Goal: Transaction & Acquisition: Book appointment/travel/reservation

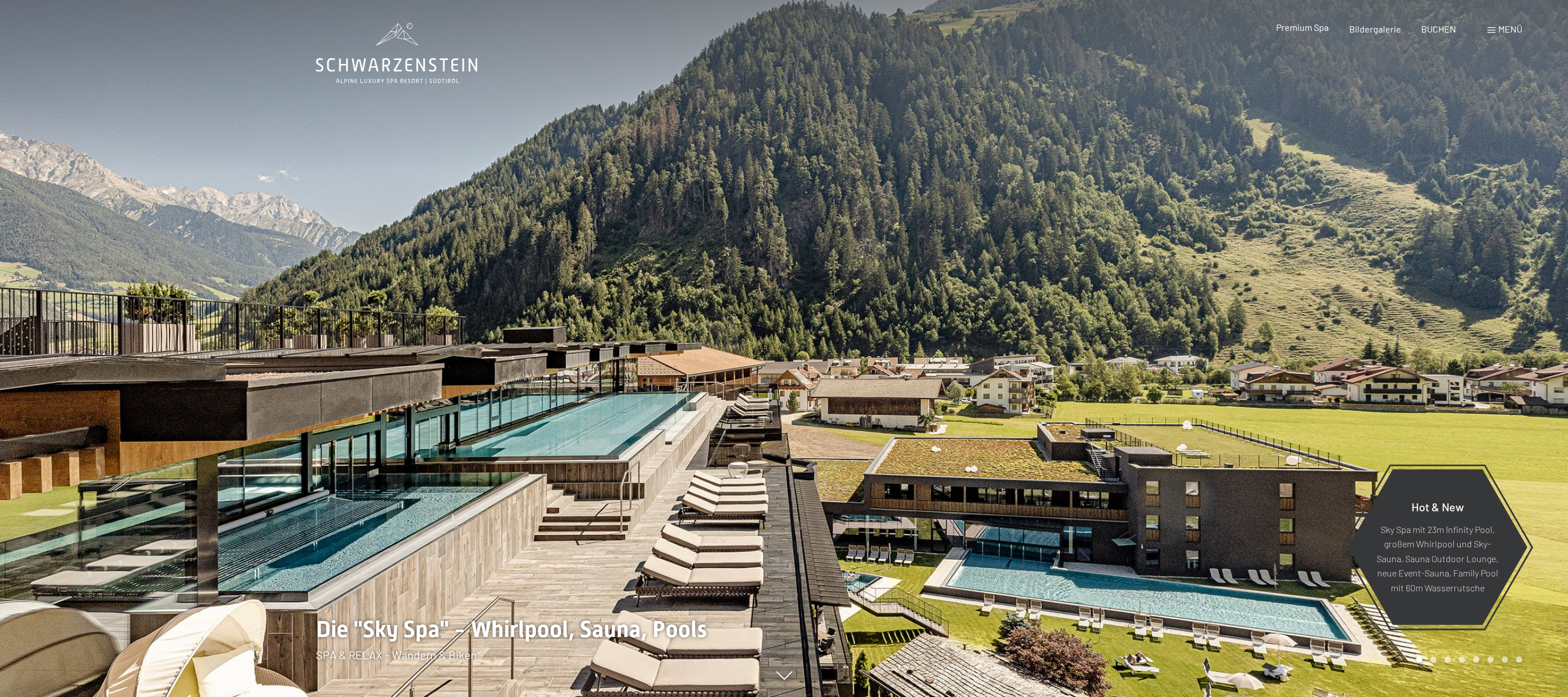
click at [1284, 26] on span "Premium Spa" at bounding box center [1302, 27] width 52 height 11
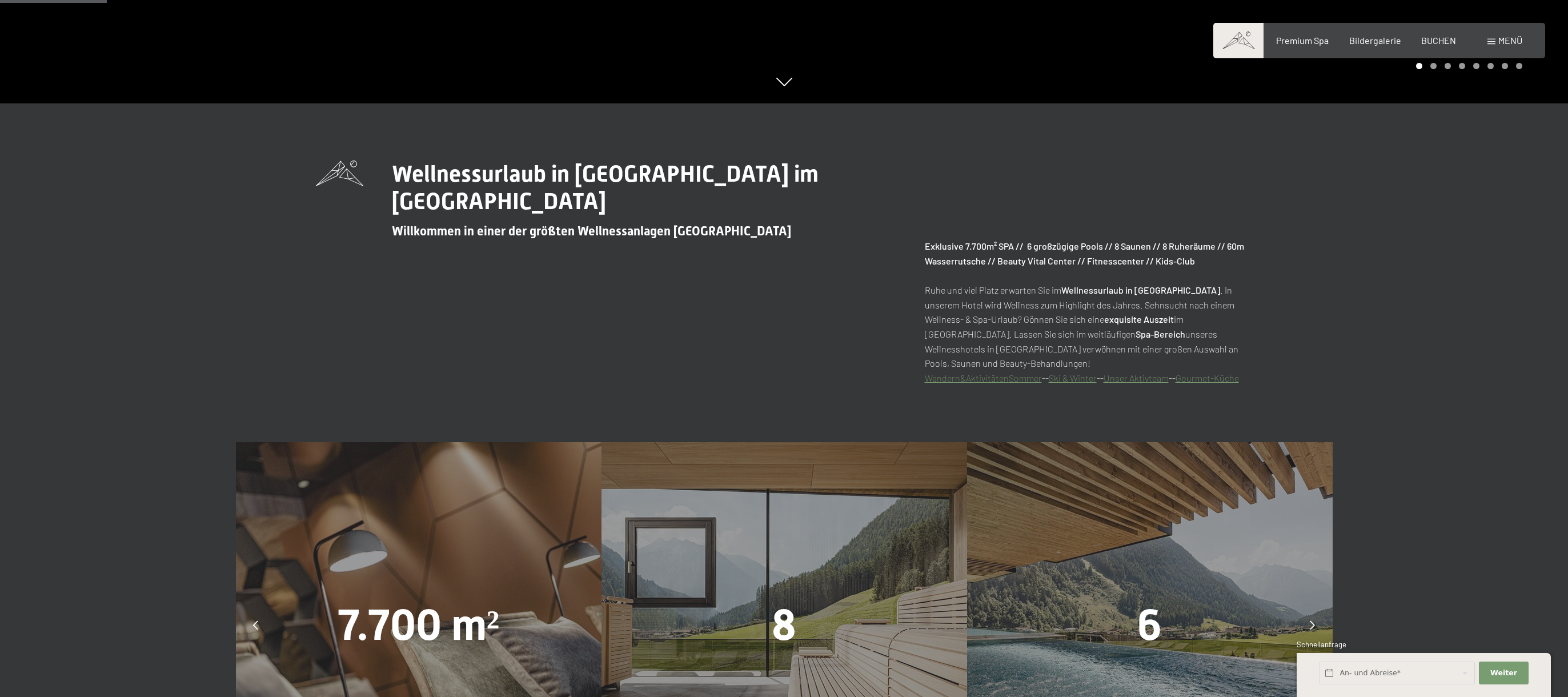
scroll to position [770, 0]
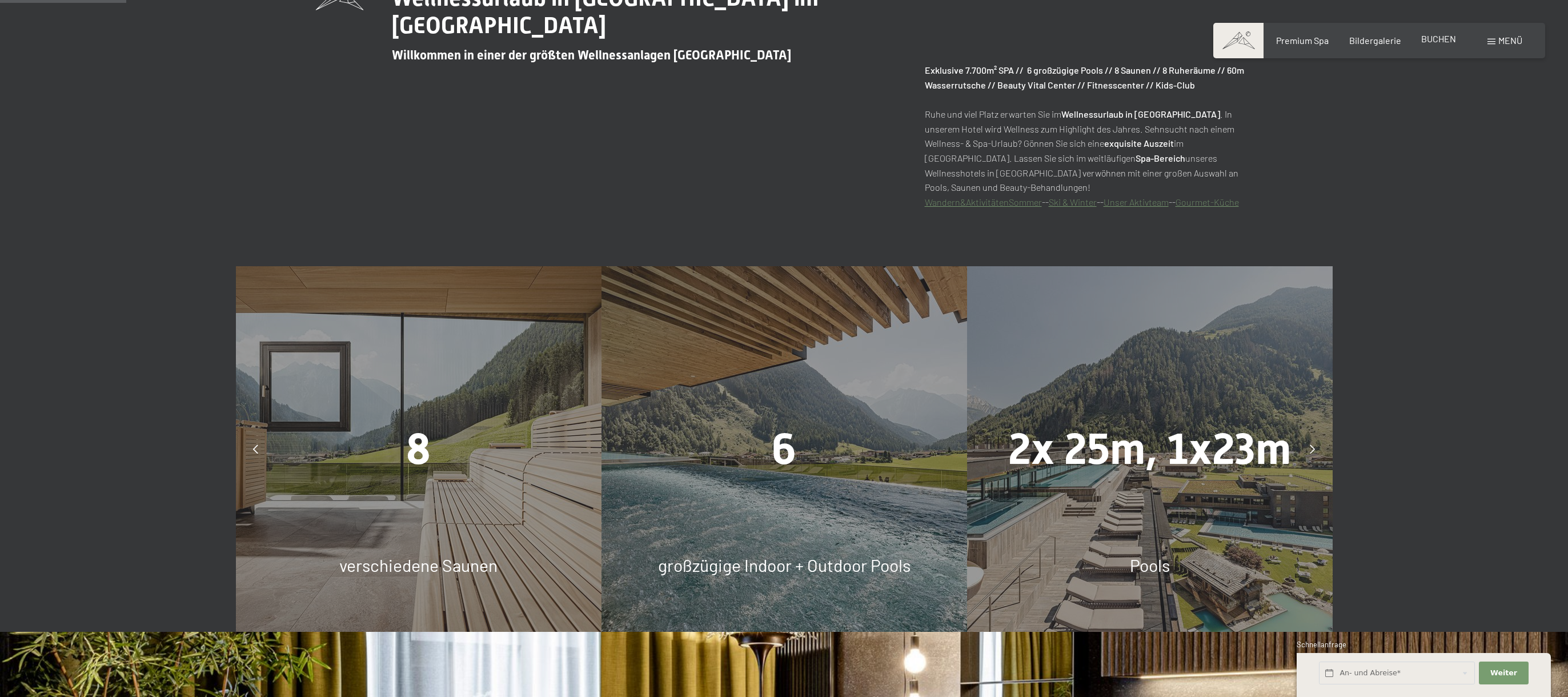
click at [1444, 45] on div "BUCHEN" at bounding box center [1438, 38] width 35 height 13
click at [1431, 40] on span "BUCHEN" at bounding box center [1438, 38] width 35 height 11
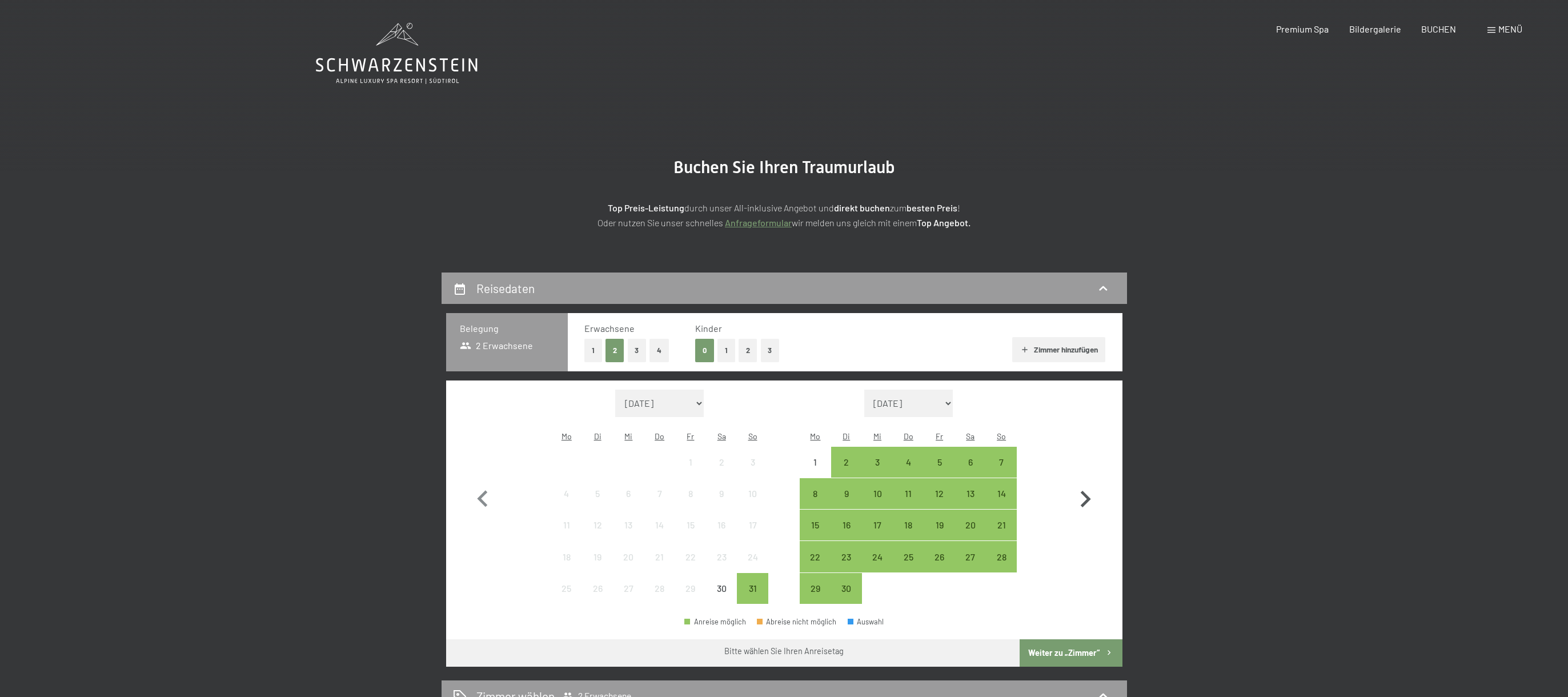
click at [1085, 491] on icon "button" at bounding box center [1086, 499] width 10 height 16
select select "[DATE]"
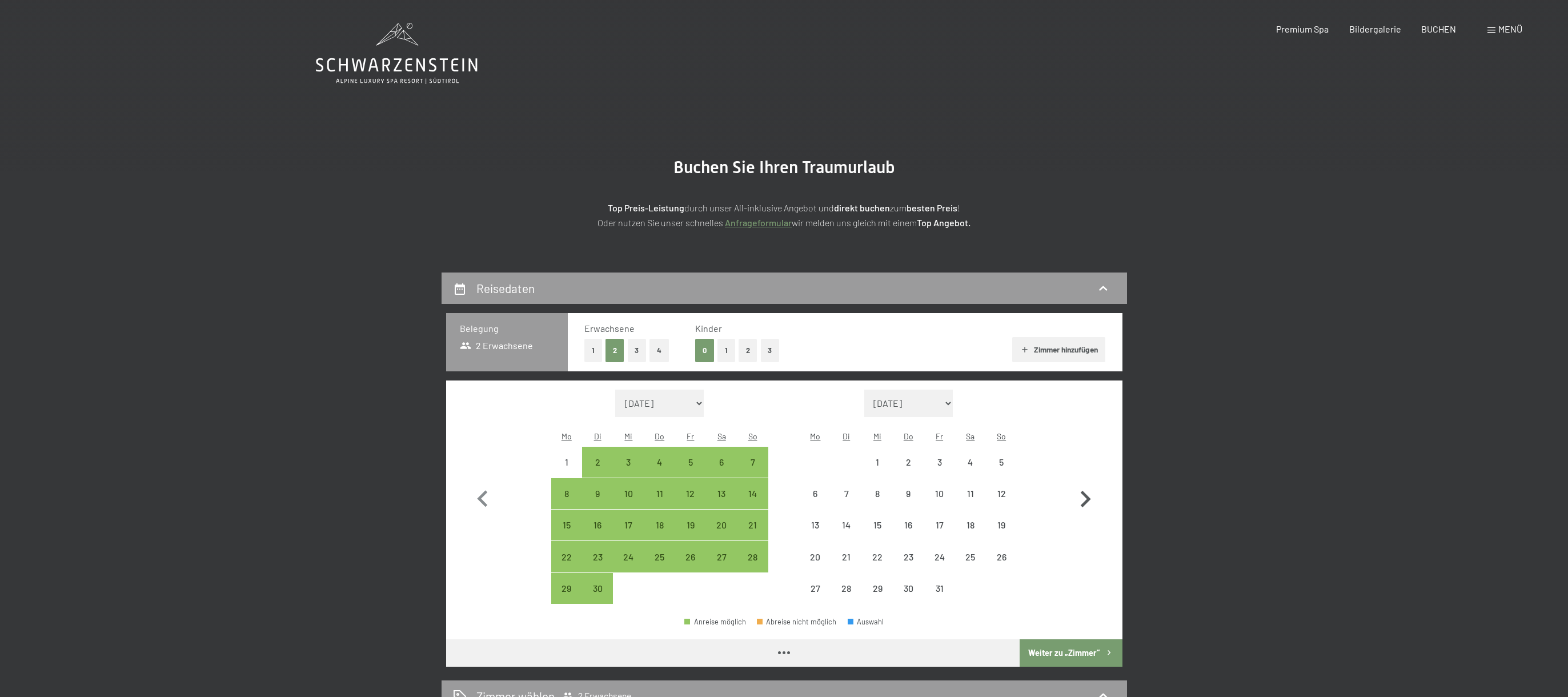
click at [1085, 491] on icon "button" at bounding box center [1086, 499] width 10 height 16
select select "[DATE]"
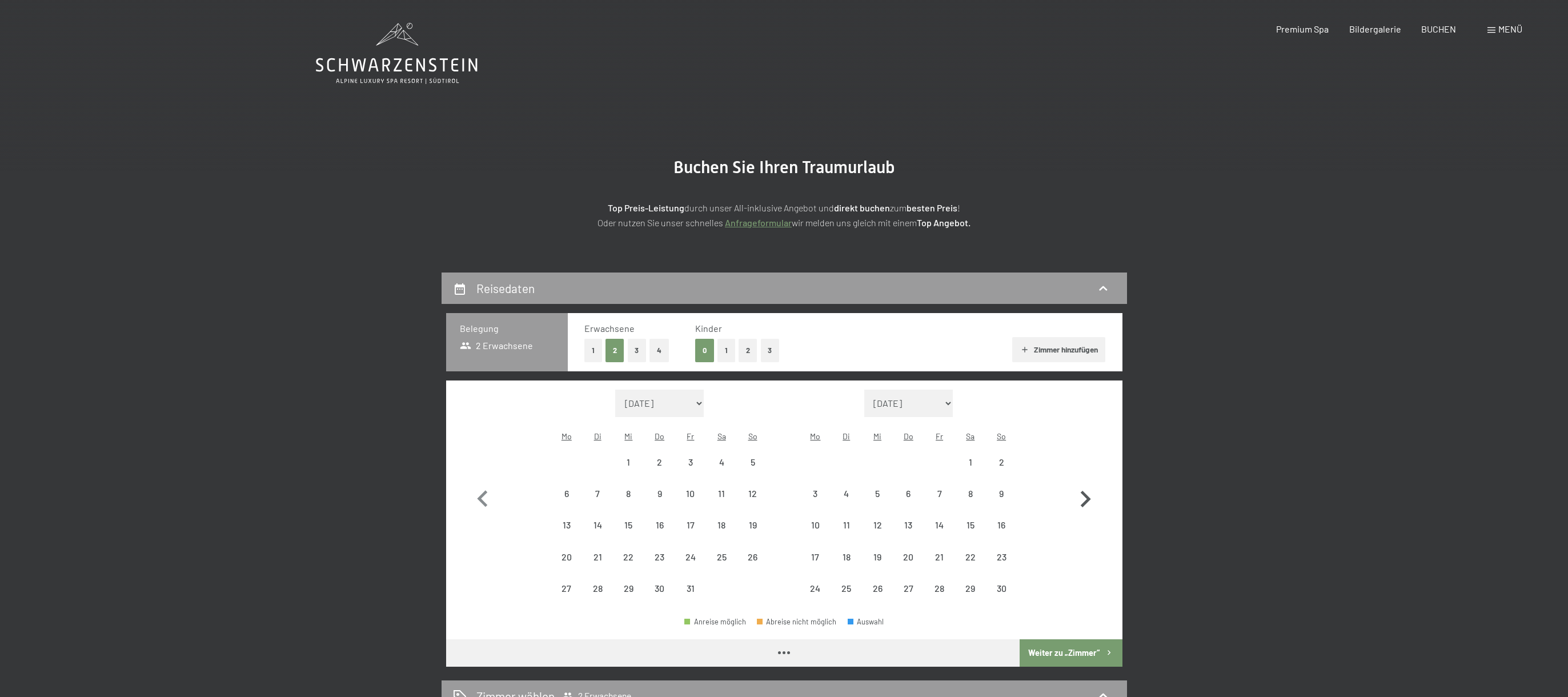
select select "[DATE]"
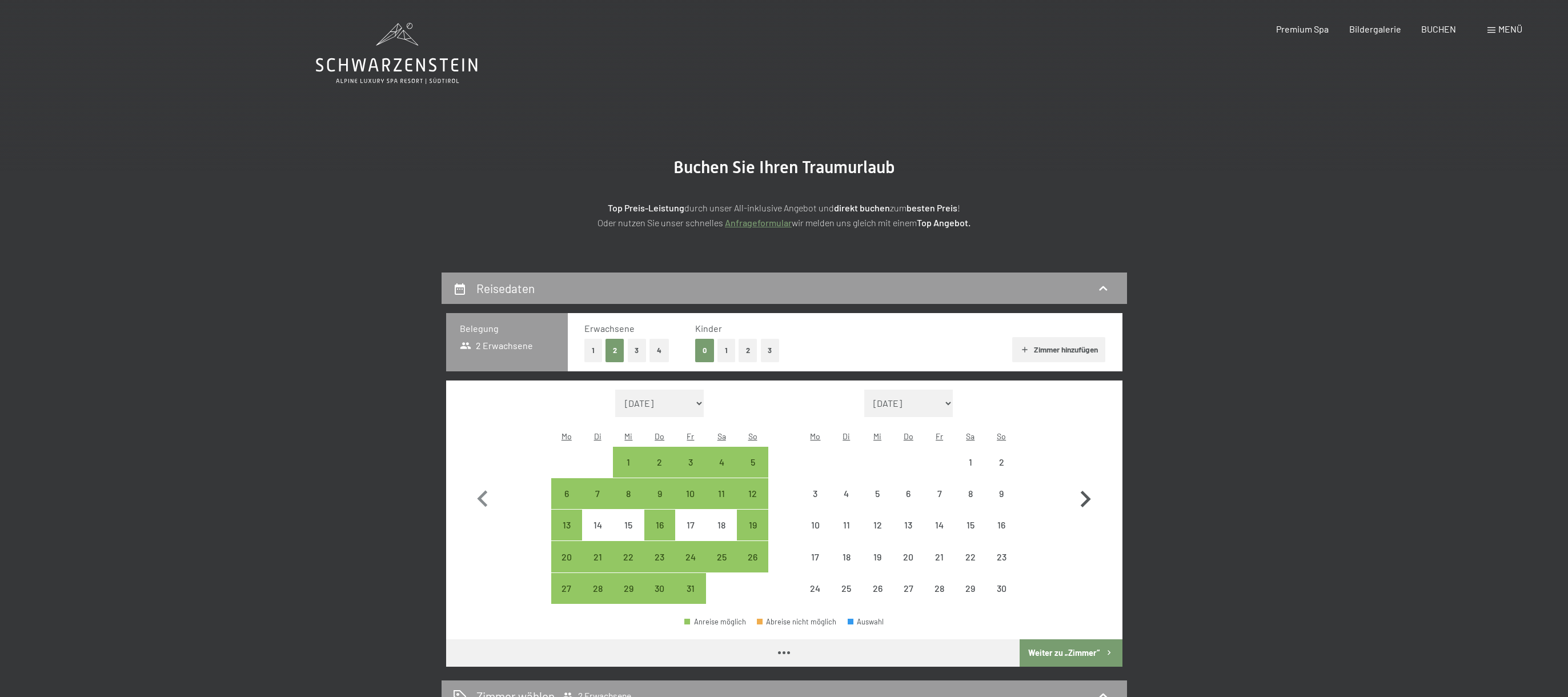
click at [1085, 491] on icon "button" at bounding box center [1086, 499] width 10 height 16
select select "[DATE]"
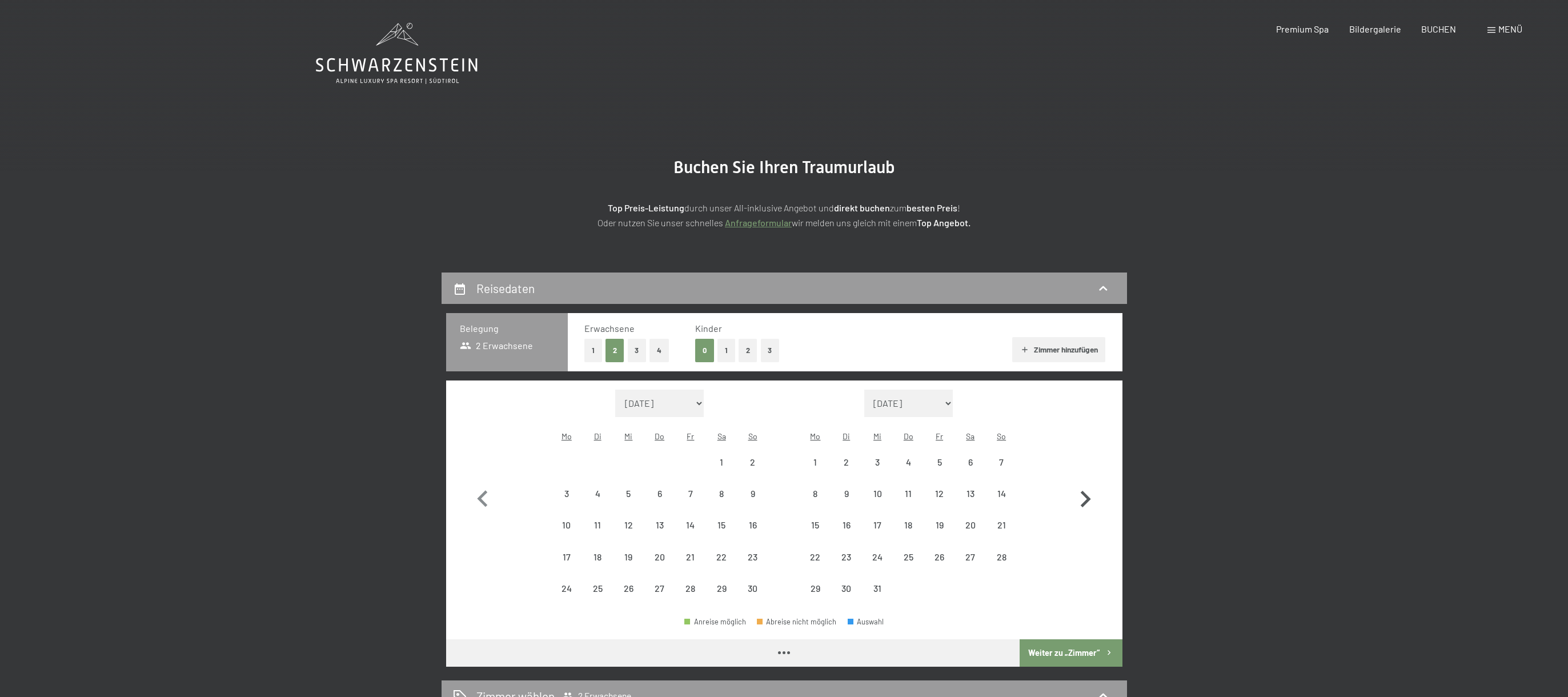
select select "[DATE]"
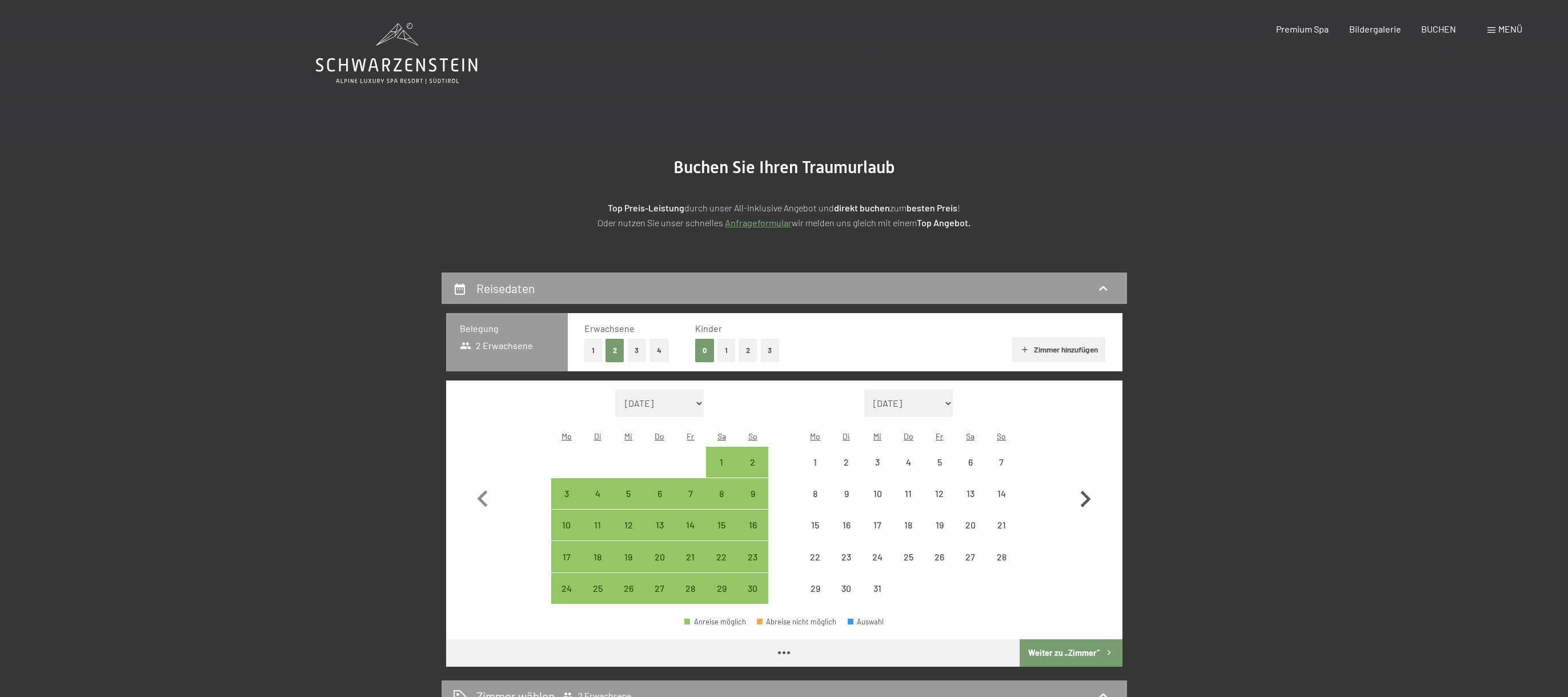
select select "[DATE]"
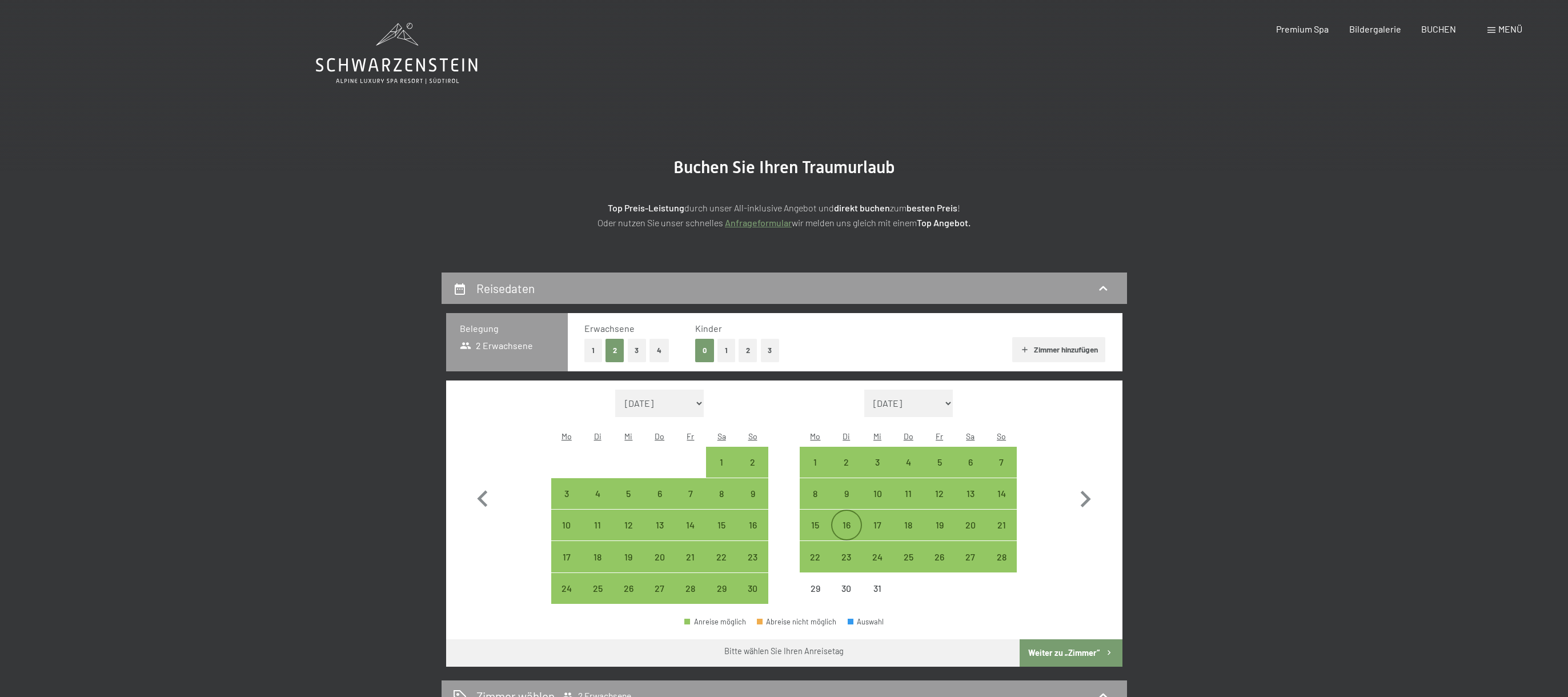
click at [846, 521] on div "16" at bounding box center [846, 535] width 29 height 29
select select "[DATE]"
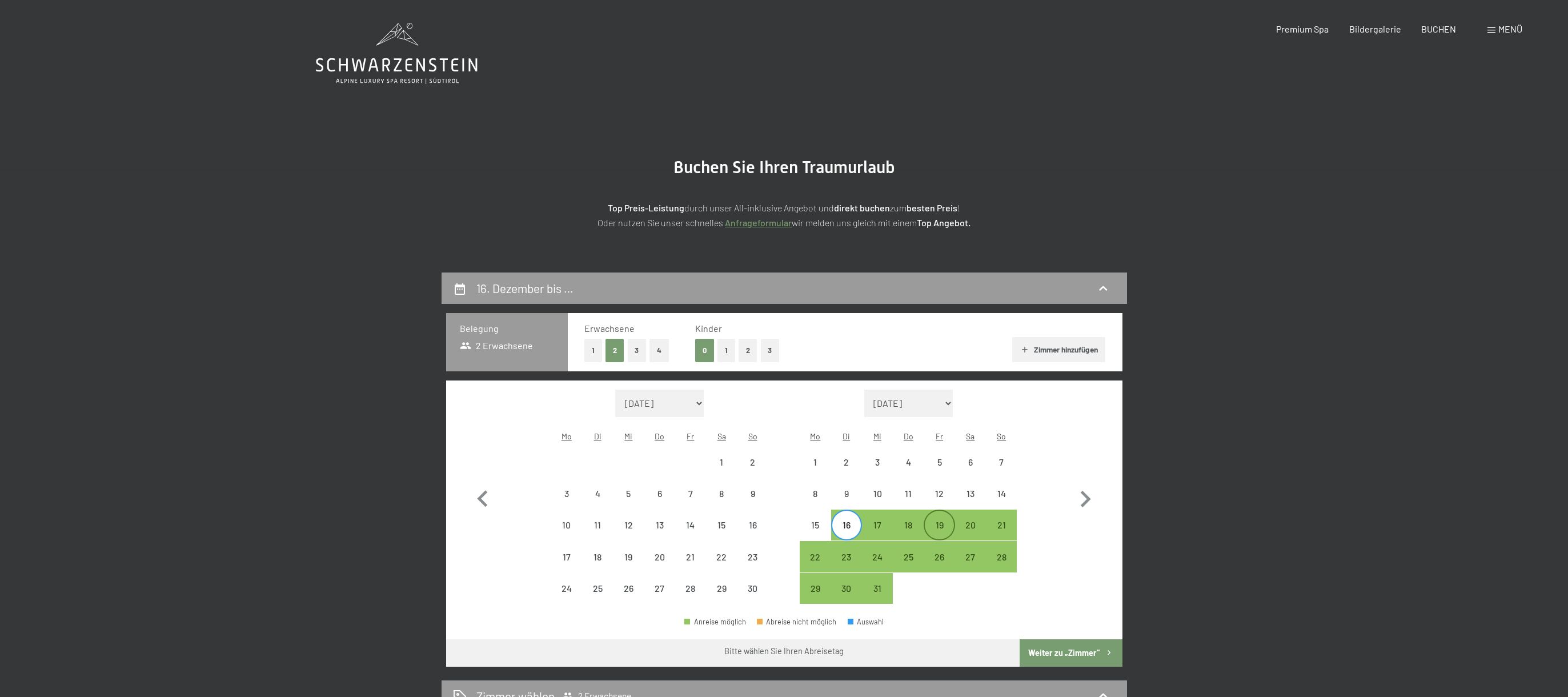
click at [933, 521] on div "19" at bounding box center [939, 535] width 29 height 29
select select "[DATE]"
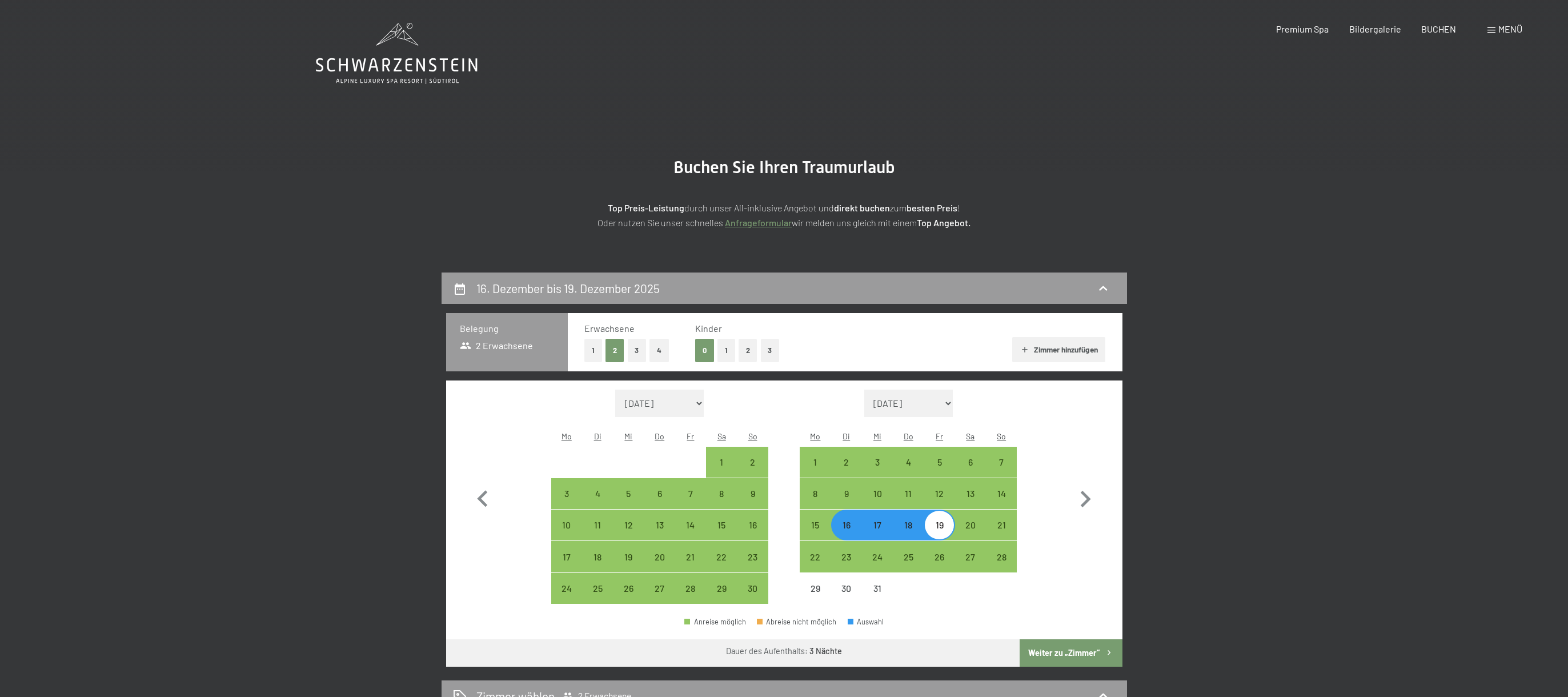
click at [1053, 640] on button "Weiter zu „Zimmer“" at bounding box center [1071, 653] width 102 height 27
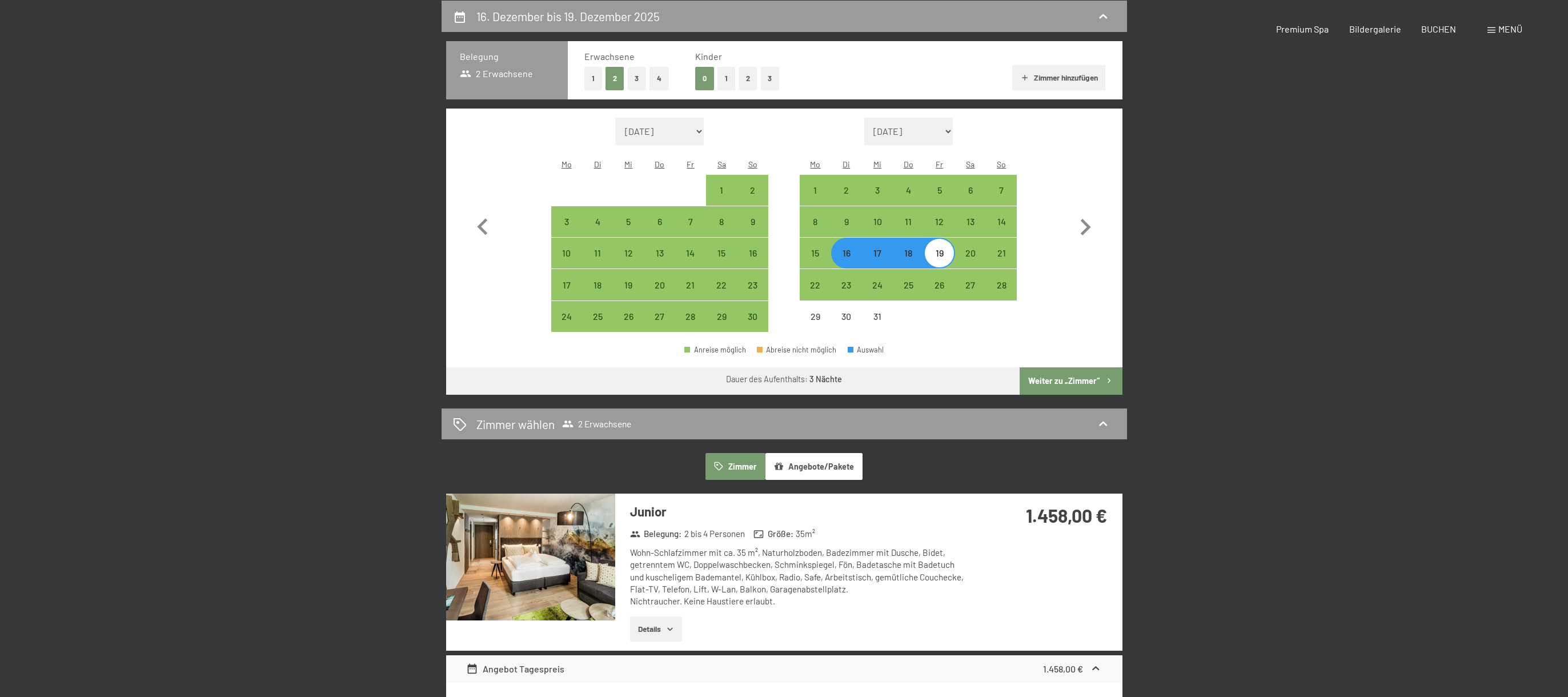
select select "[DATE]"
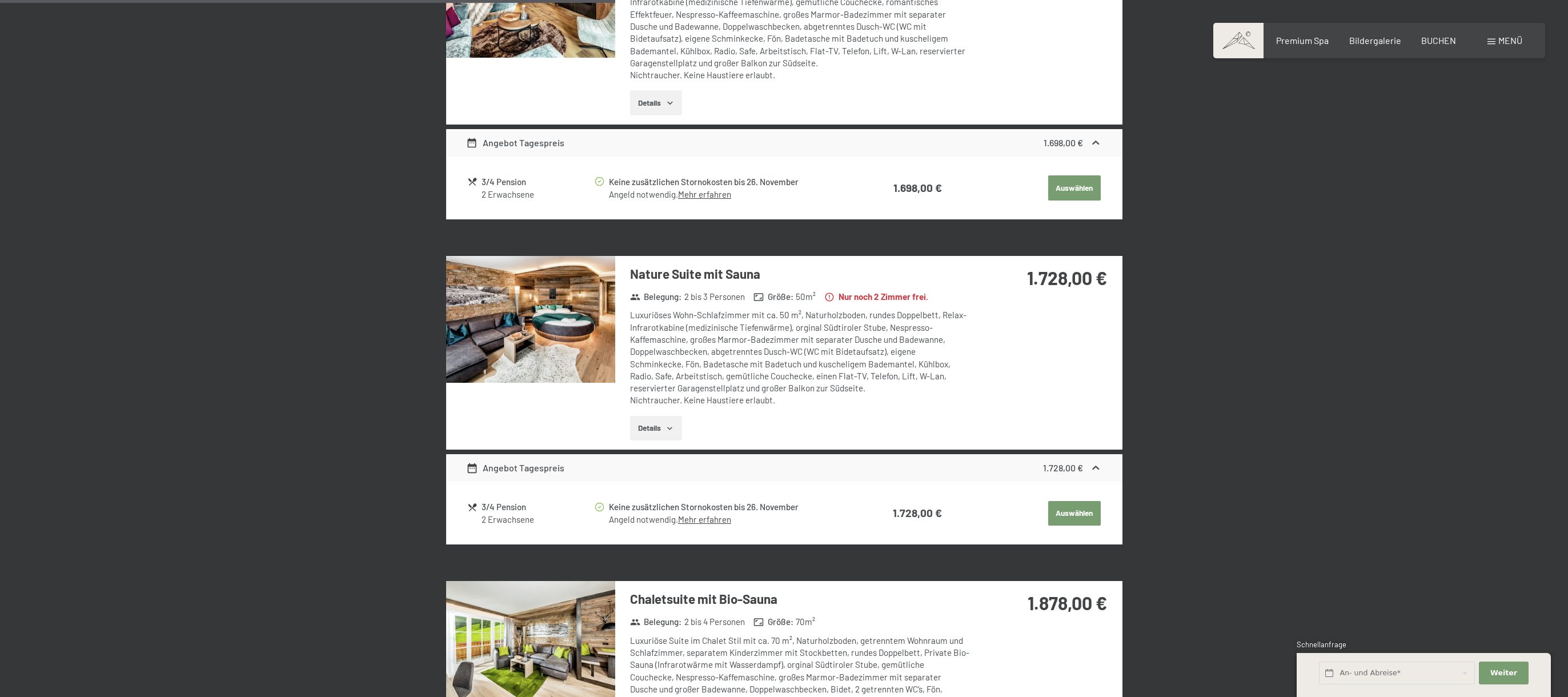
scroll to position [1120, 0]
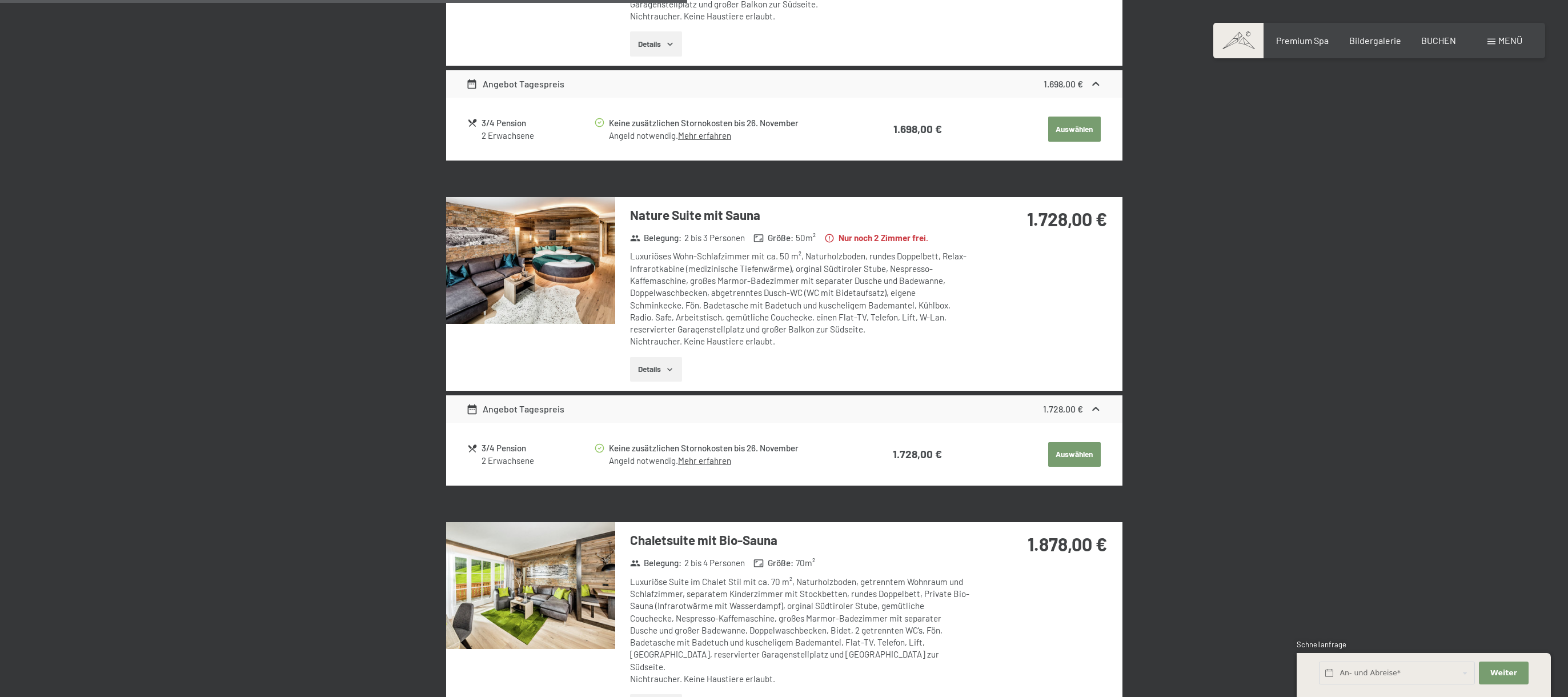
click at [549, 252] on img at bounding box center [531, 261] width 169 height 127
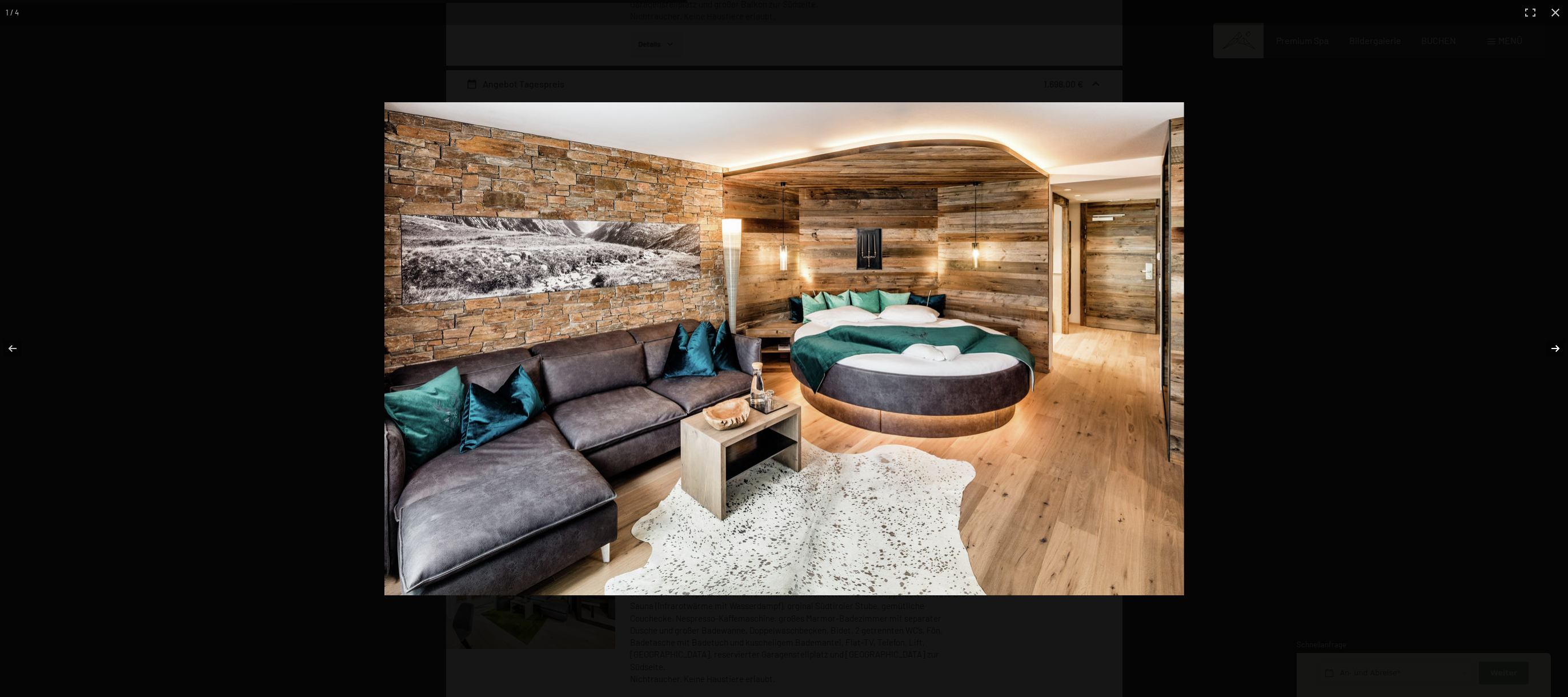
click at [1560, 347] on button "button" at bounding box center [1548, 348] width 40 height 57
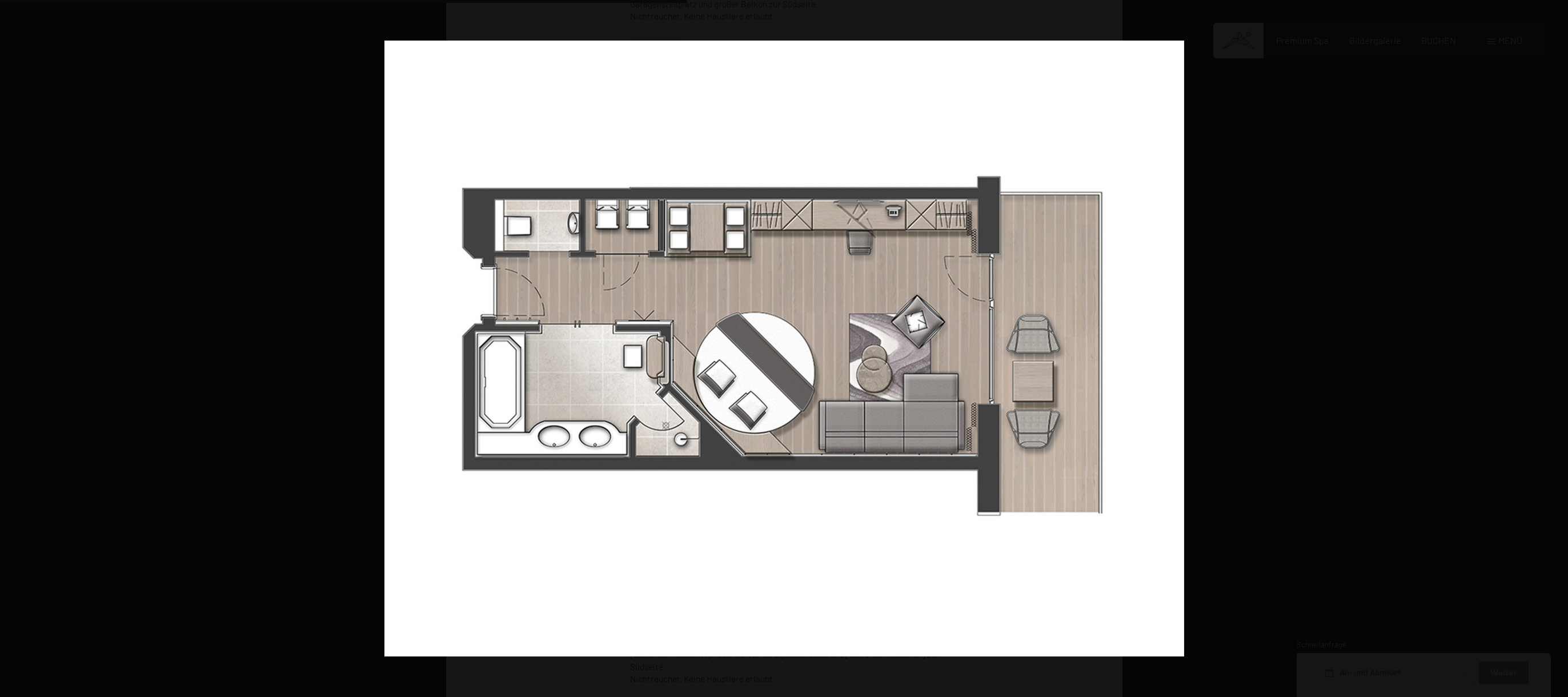
click at [1560, 347] on button "button" at bounding box center [1548, 348] width 40 height 57
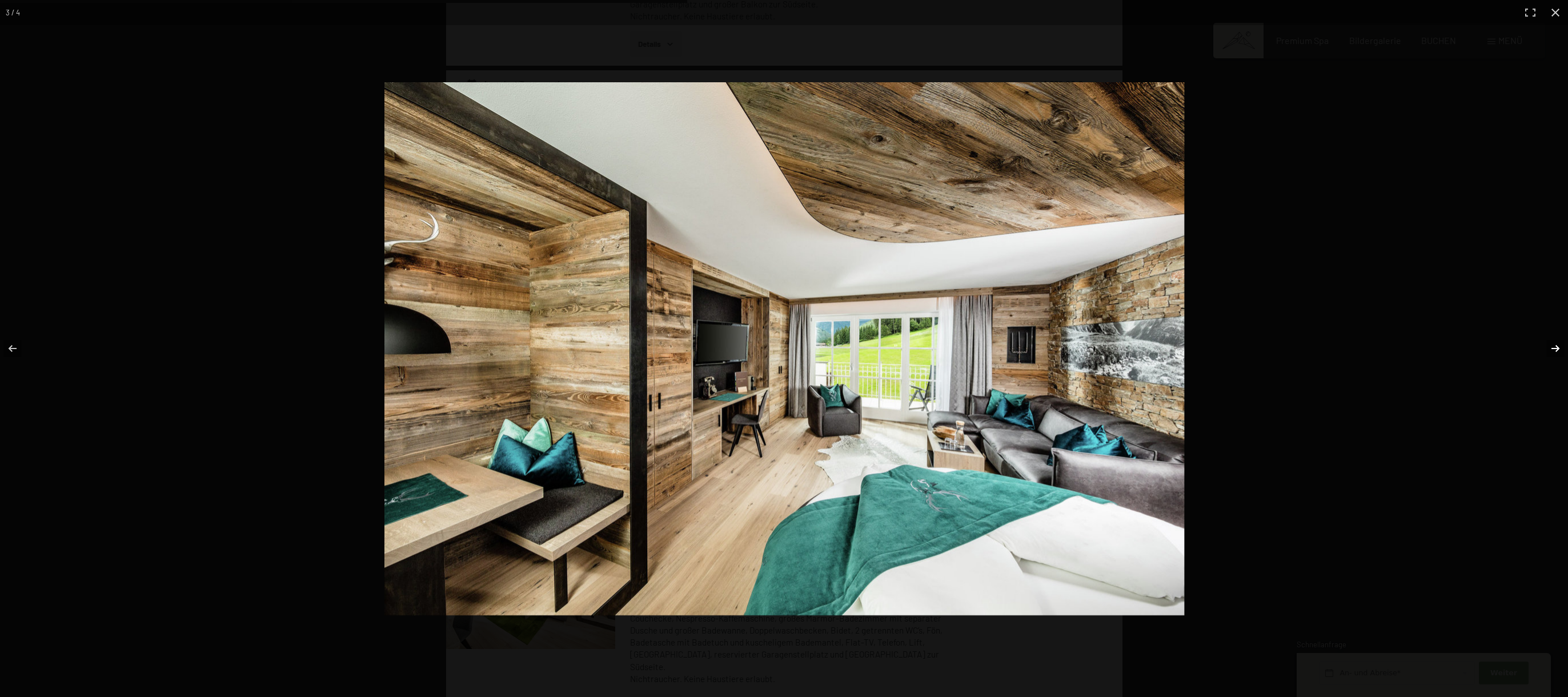
click at [1558, 347] on button "button" at bounding box center [1548, 348] width 40 height 57
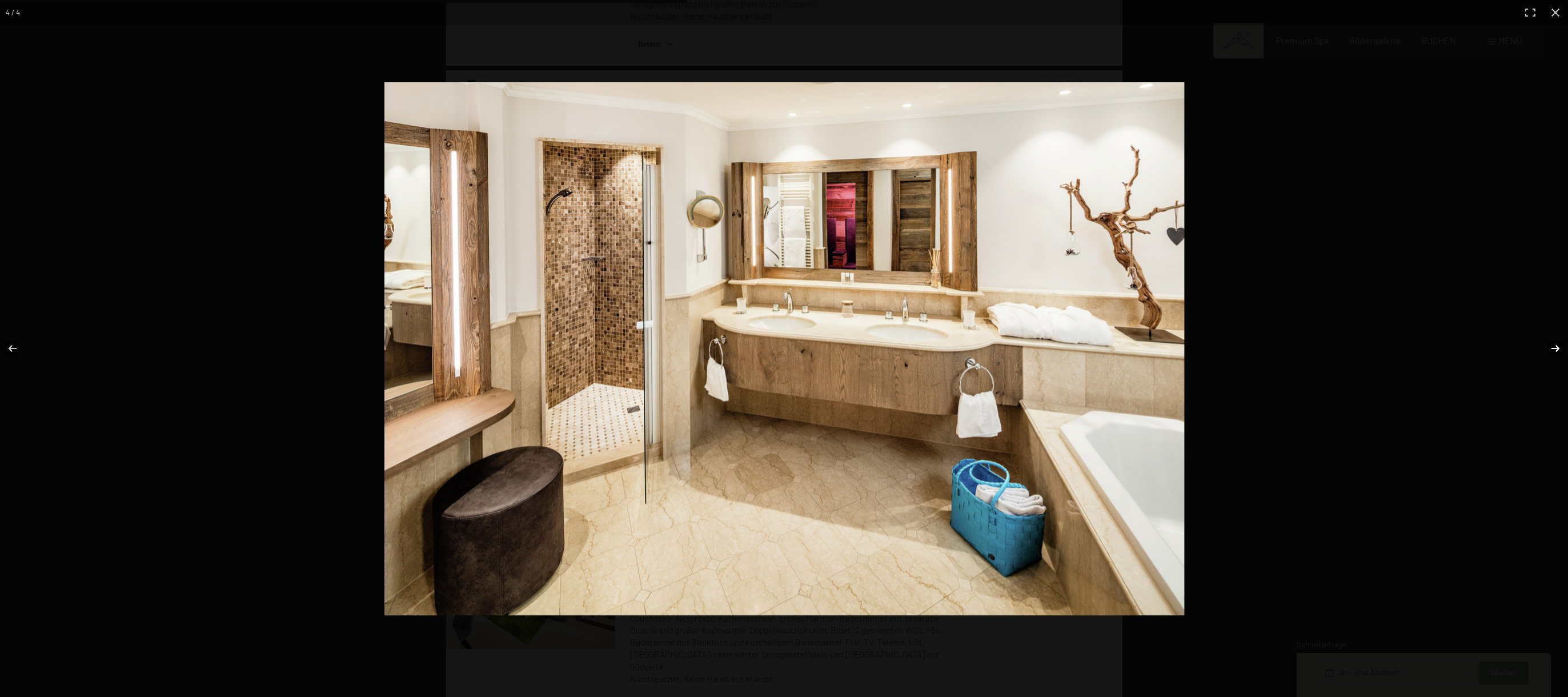
click at [1558, 347] on button "button" at bounding box center [1548, 348] width 40 height 57
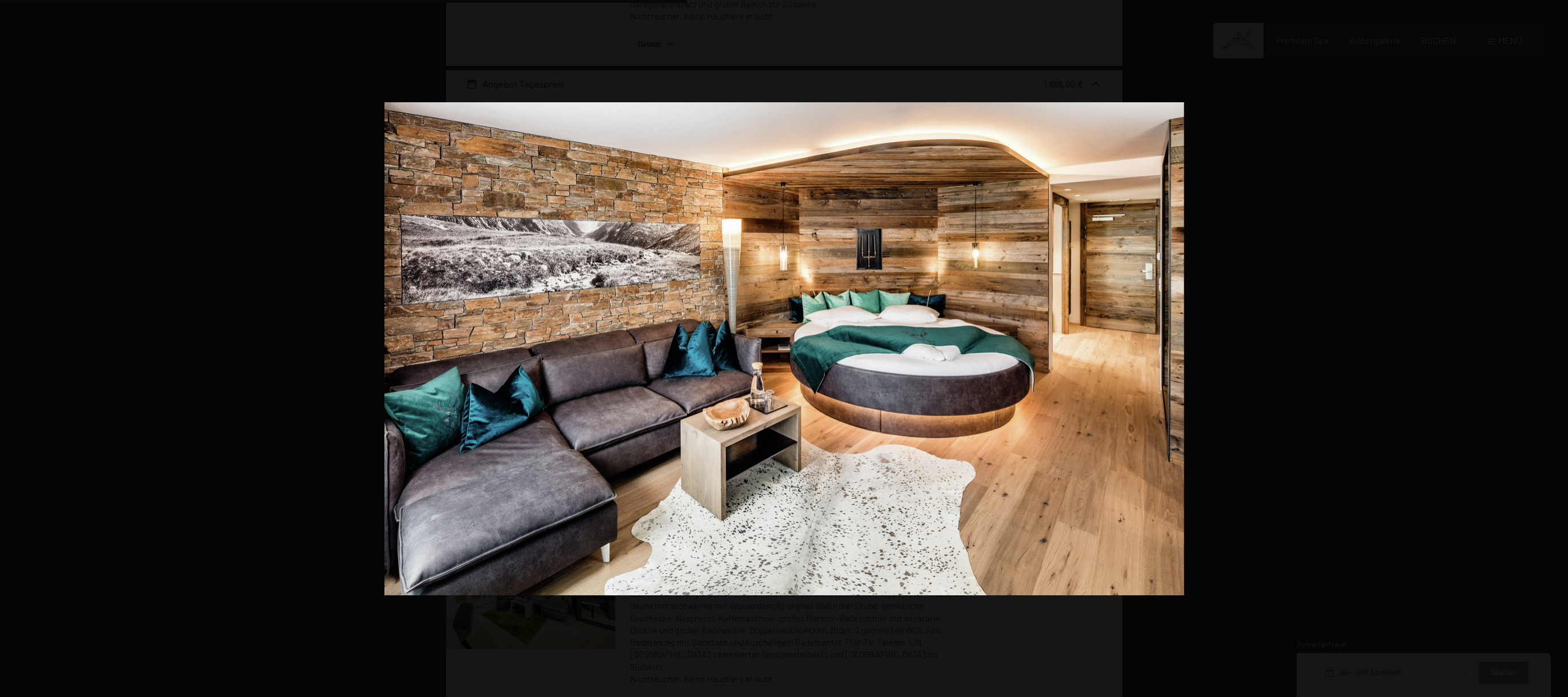
click at [1558, 347] on button "button" at bounding box center [1548, 348] width 40 height 57
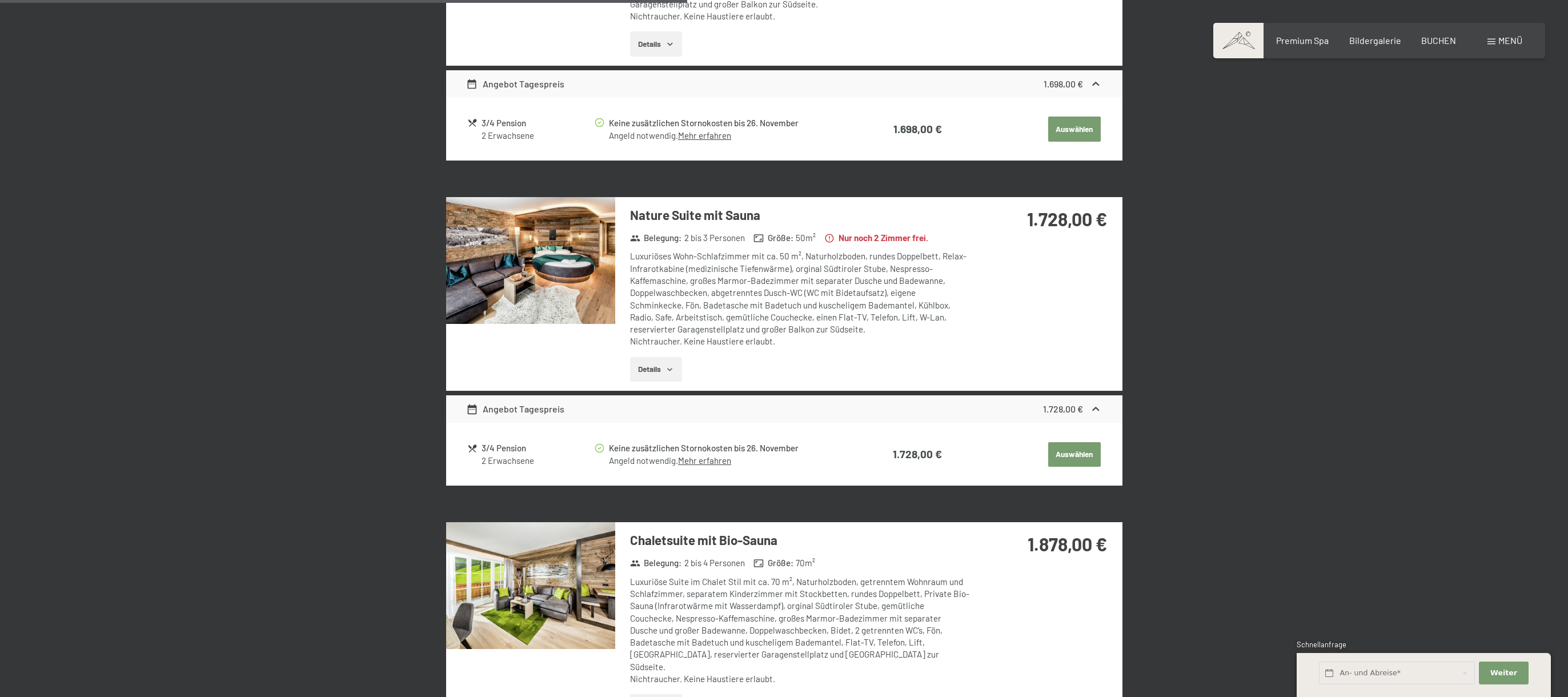
click at [0, 0] on button "button" at bounding box center [0, 0] width 0 height 0
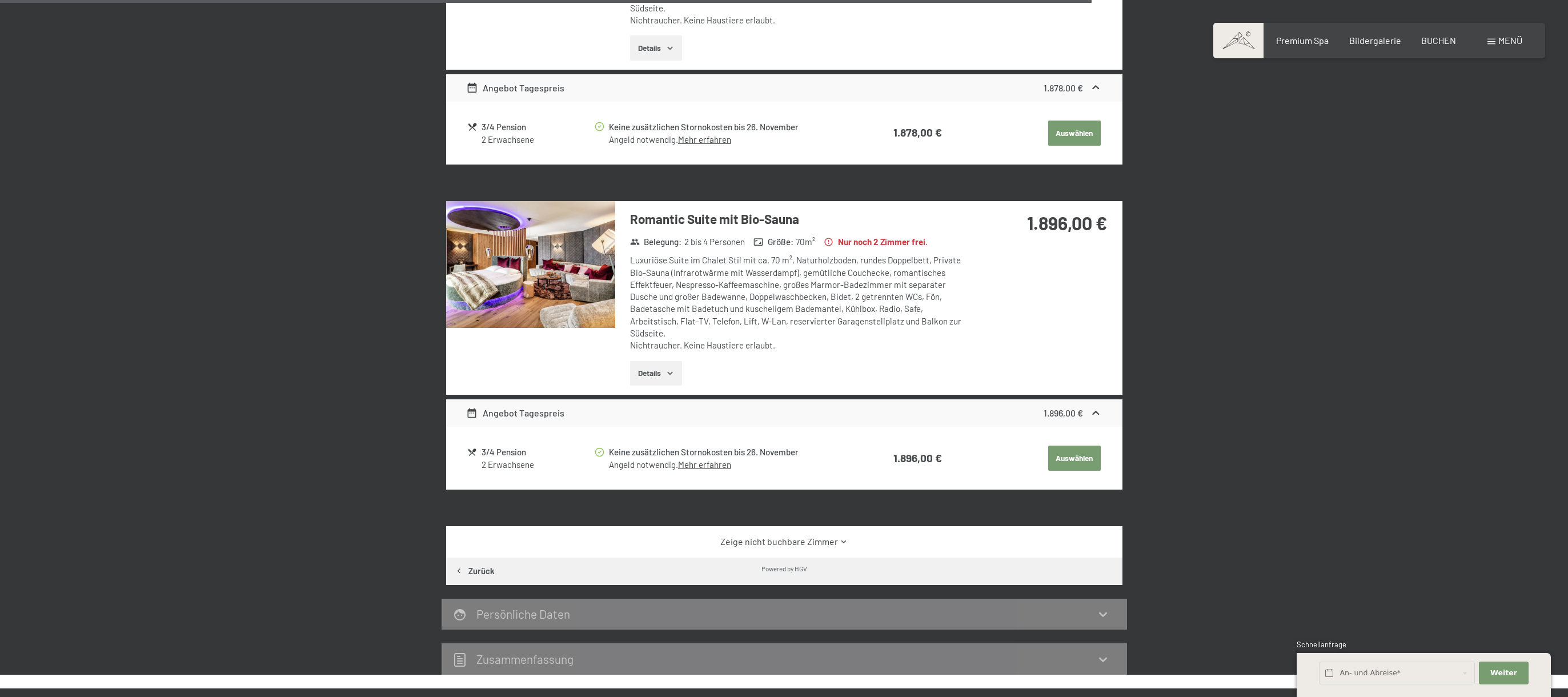
scroll to position [1601, 0]
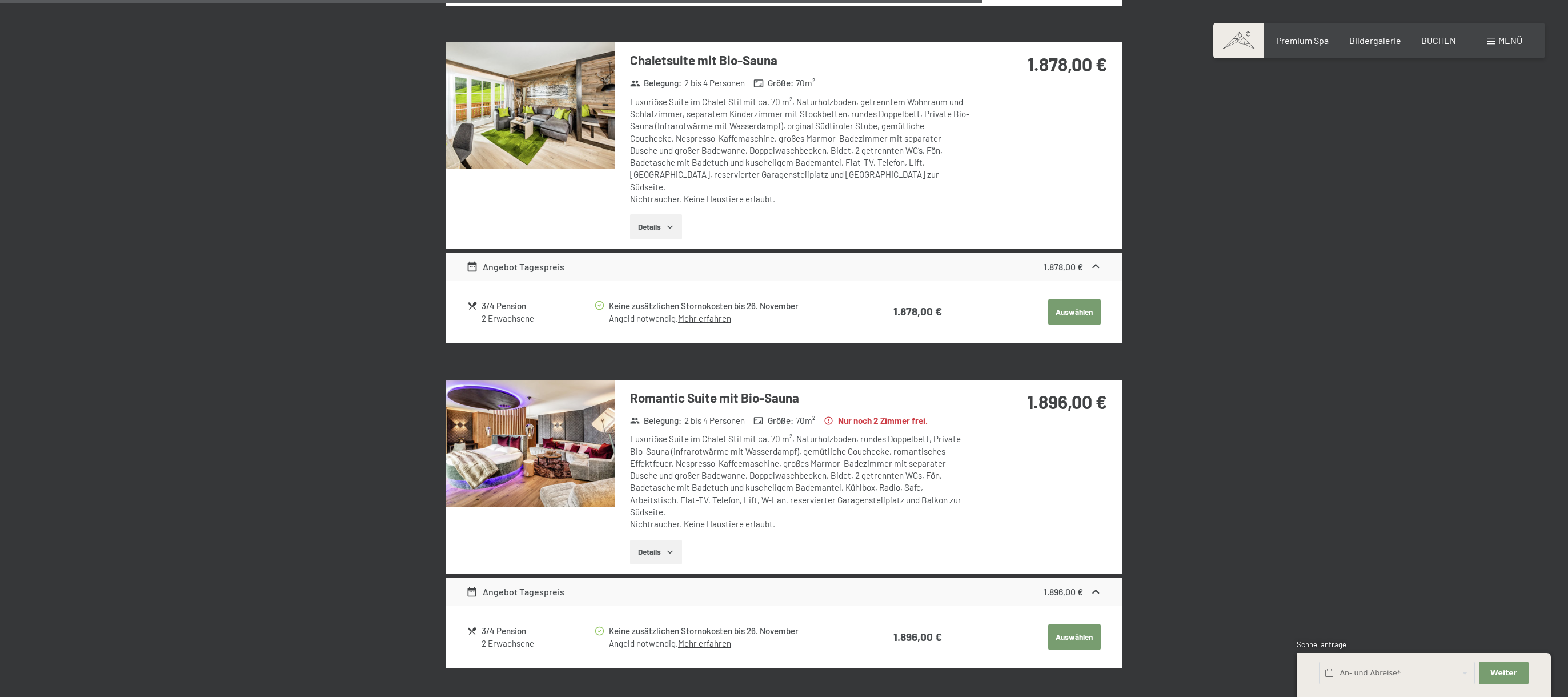
click at [594, 437] on img at bounding box center [531, 444] width 169 height 127
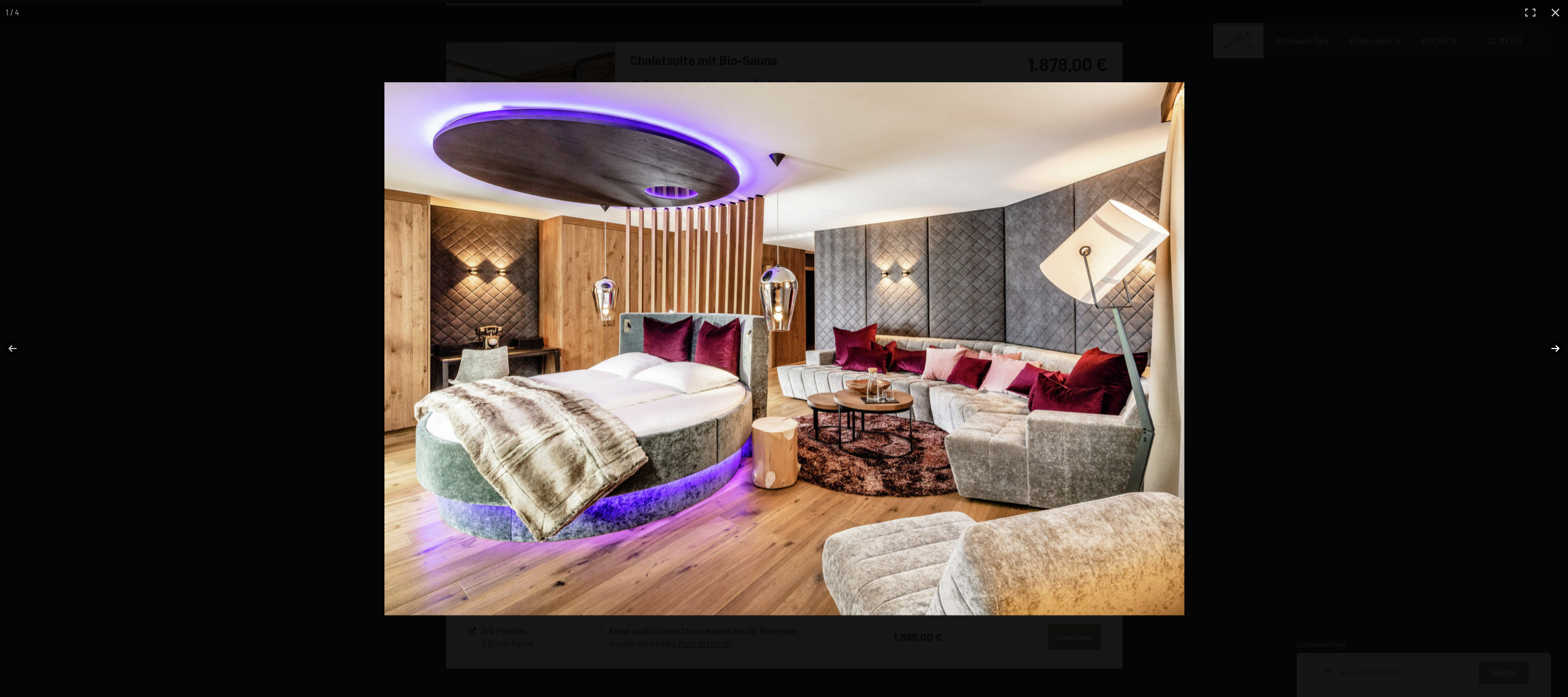
click at [1554, 348] on button "button" at bounding box center [1548, 348] width 40 height 57
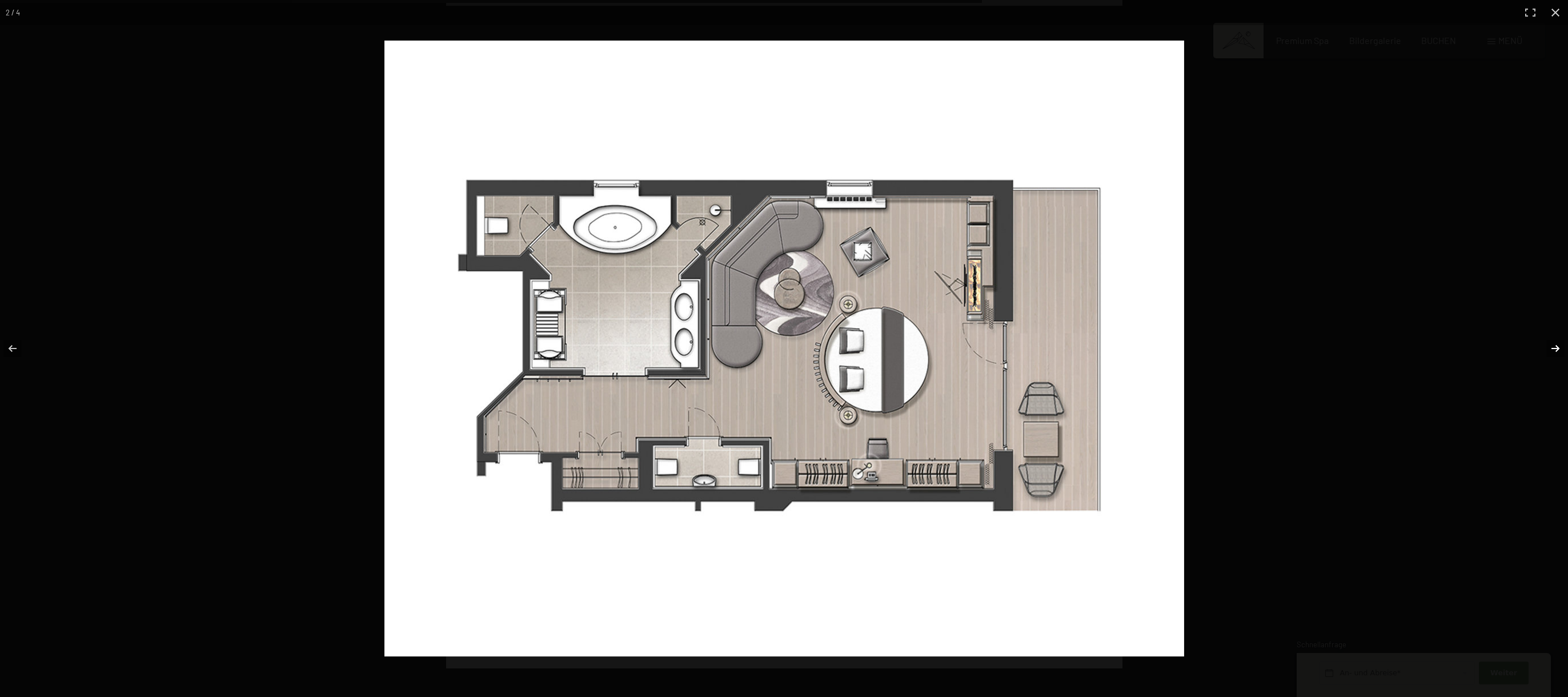
click at [1552, 350] on button "button" at bounding box center [1548, 348] width 40 height 57
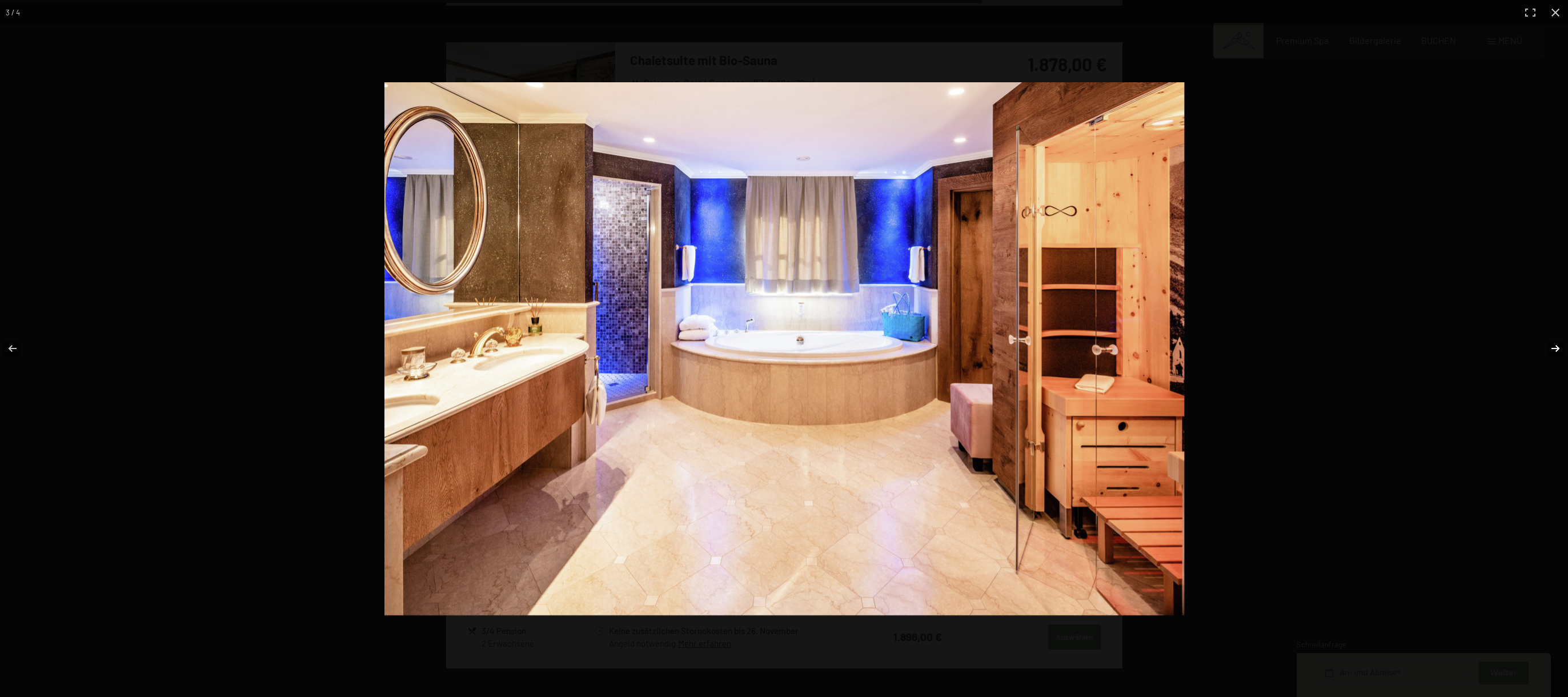
click at [1552, 350] on button "button" at bounding box center [1548, 348] width 40 height 57
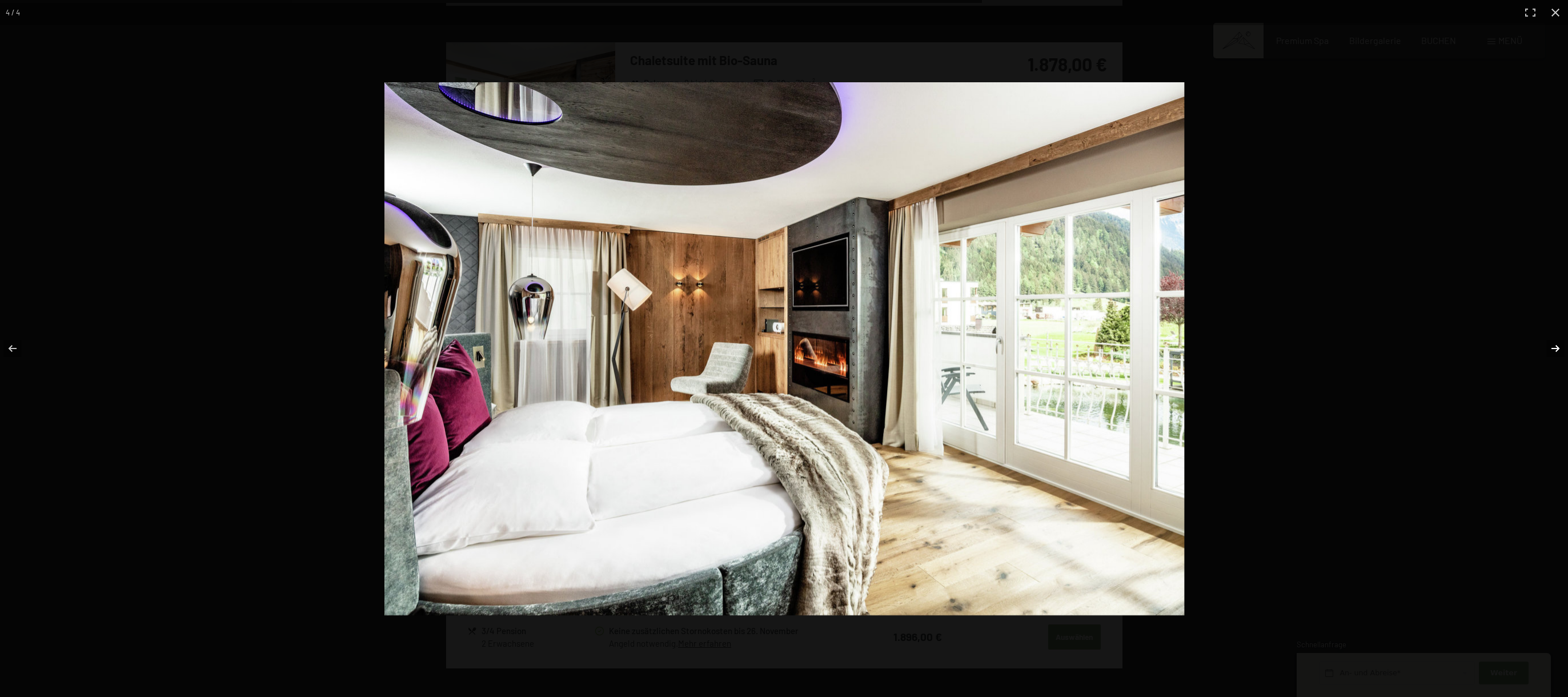
click at [1552, 350] on button "button" at bounding box center [1548, 348] width 40 height 57
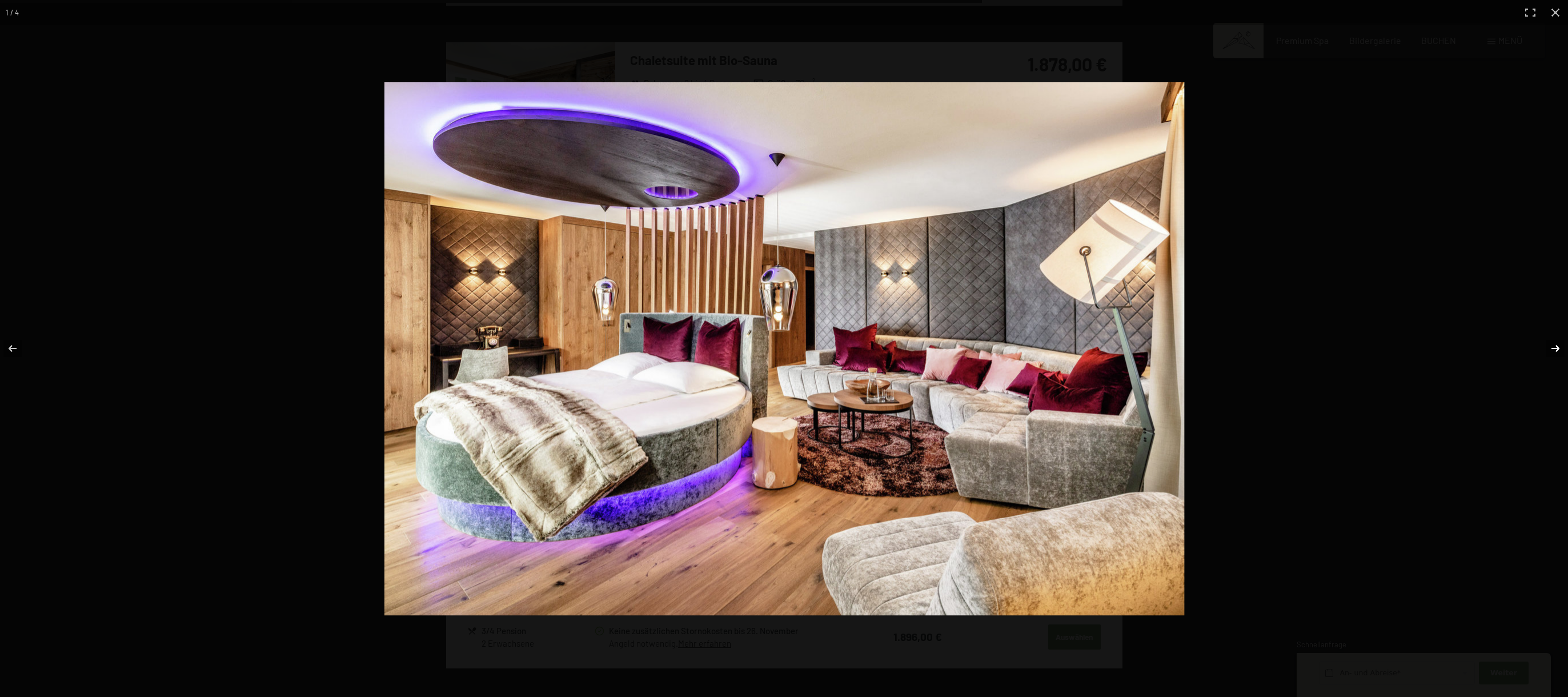
click at [1552, 350] on button "button" at bounding box center [1548, 348] width 40 height 57
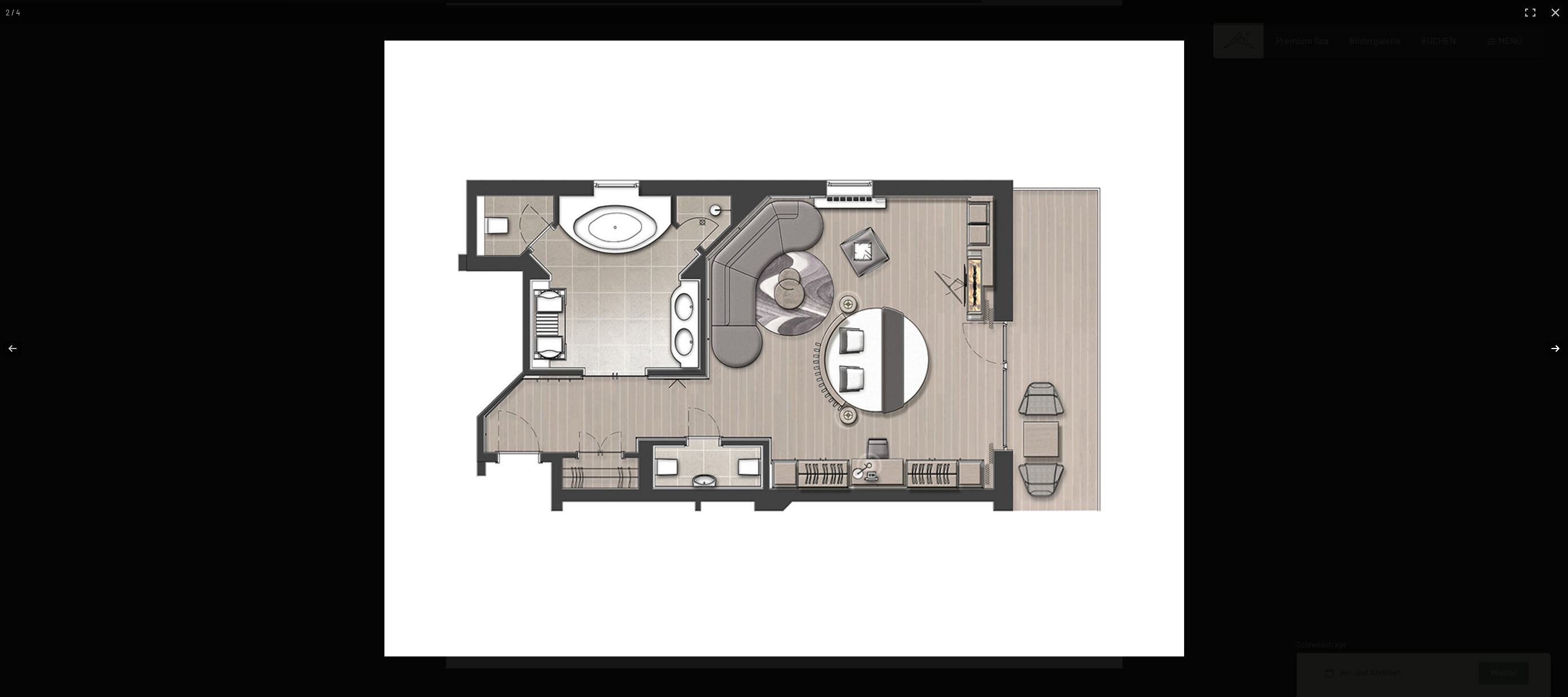
click at [1552, 350] on button "button" at bounding box center [1548, 348] width 40 height 57
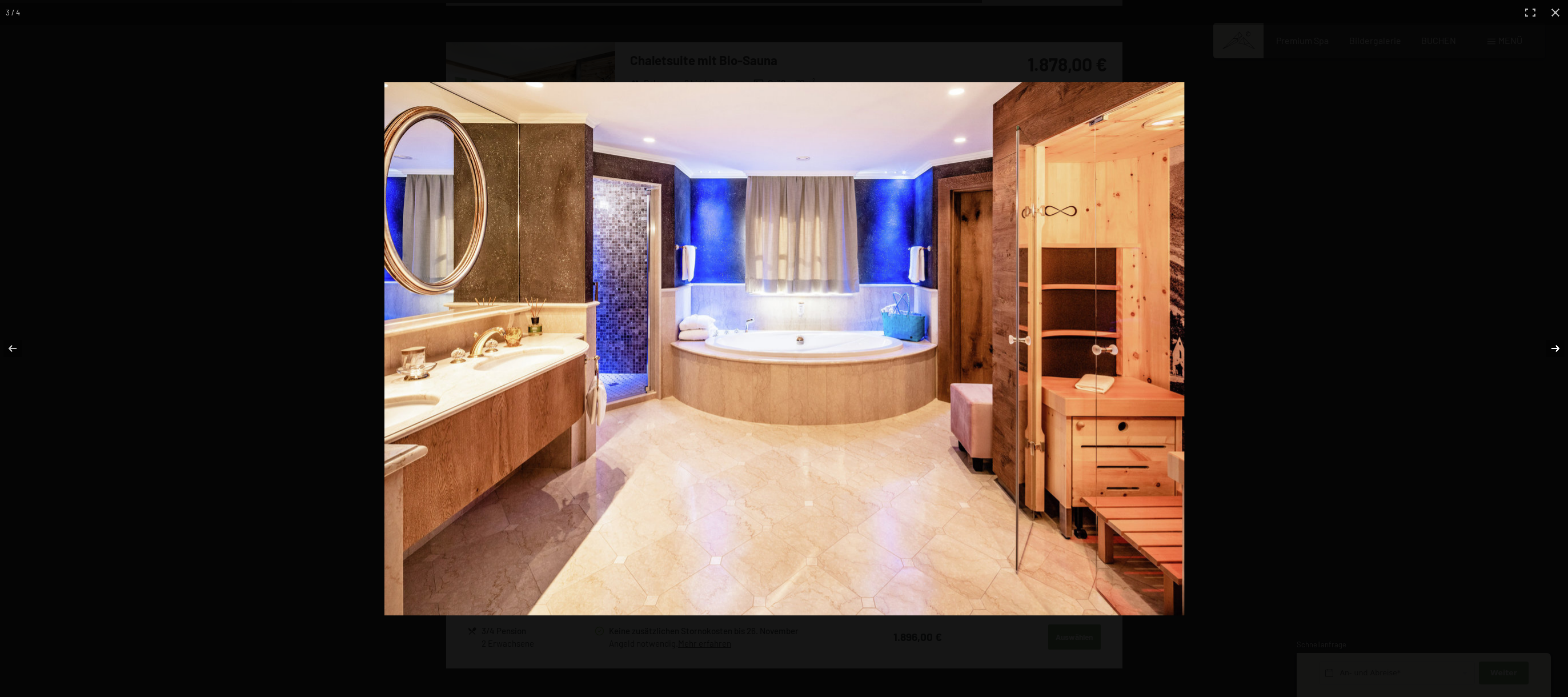
click at [1552, 350] on button "button" at bounding box center [1548, 348] width 40 height 57
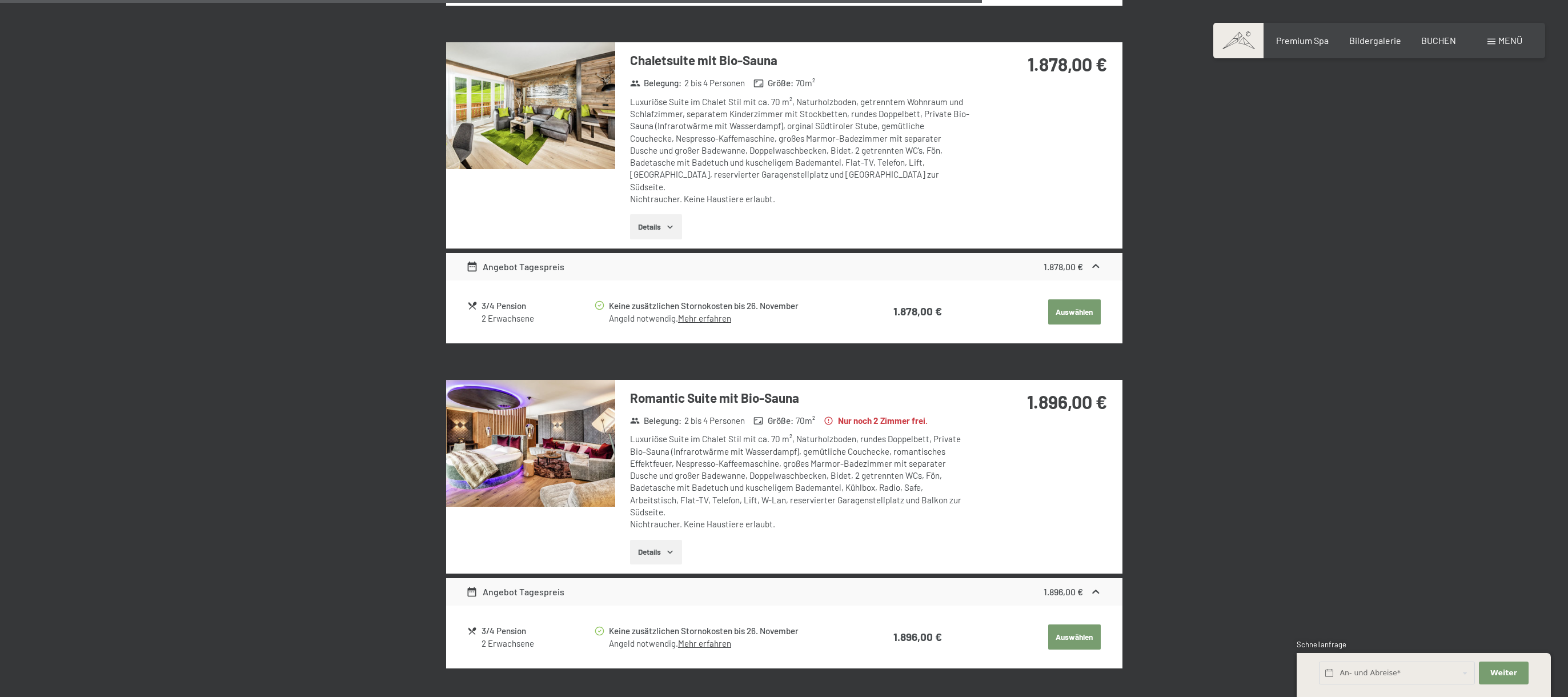
click at [0, 0] on button "button" at bounding box center [0, 0] width 0 height 0
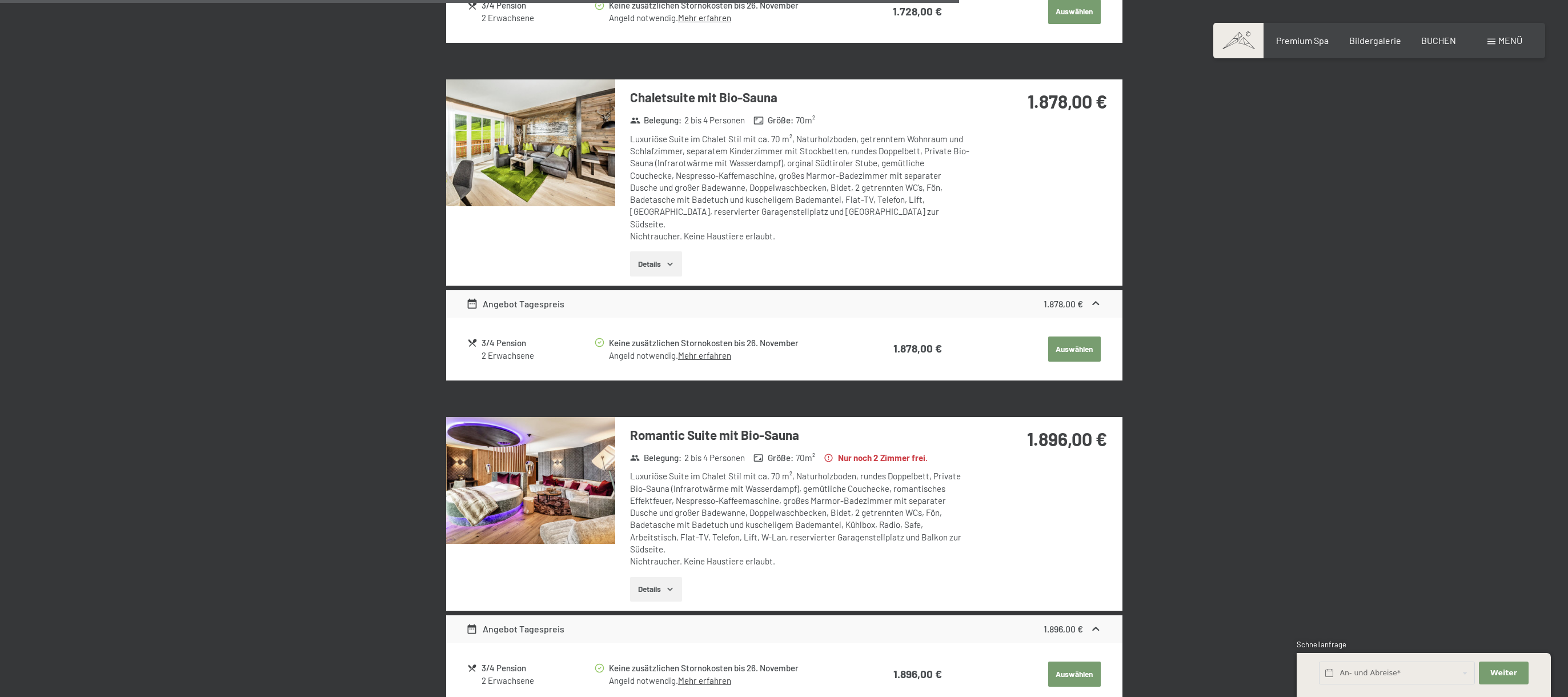
scroll to position [1477, 0]
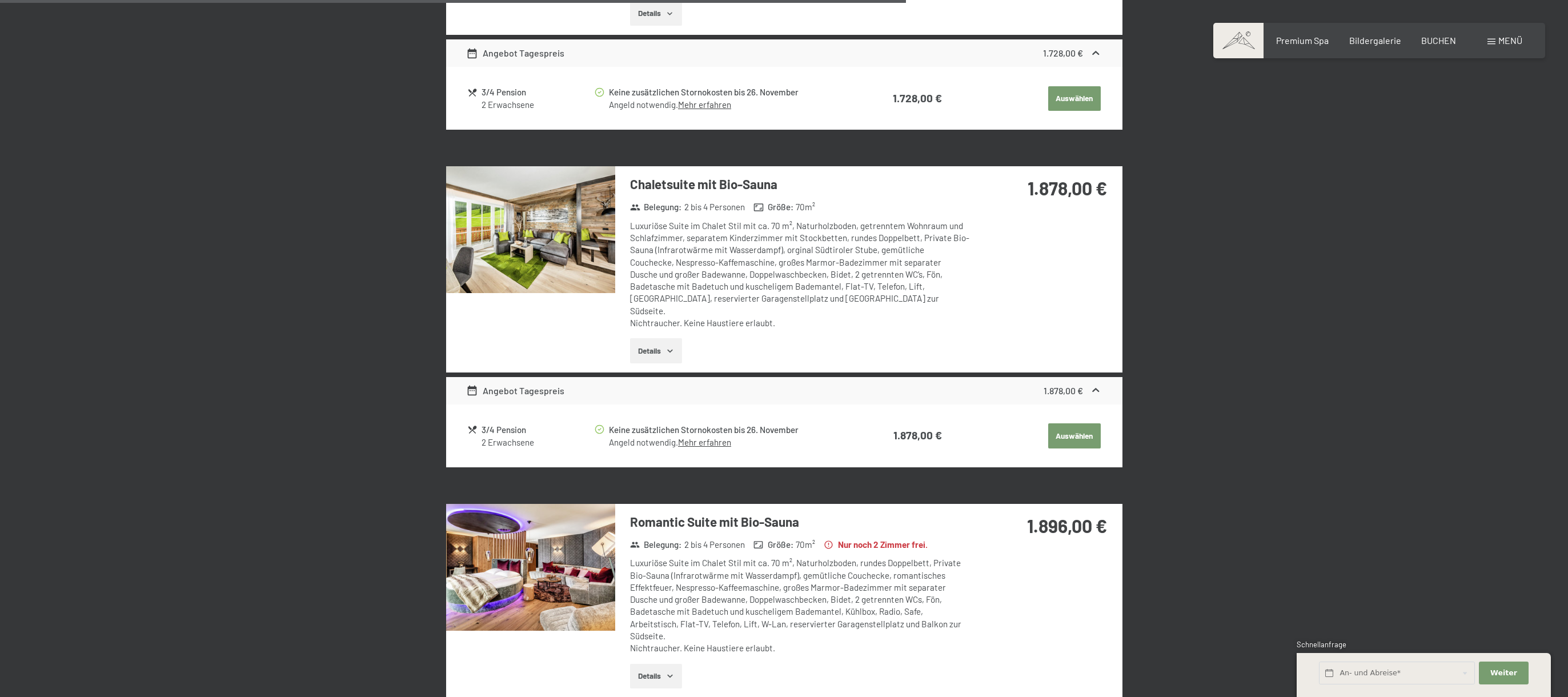
click at [525, 217] on img at bounding box center [531, 230] width 169 height 127
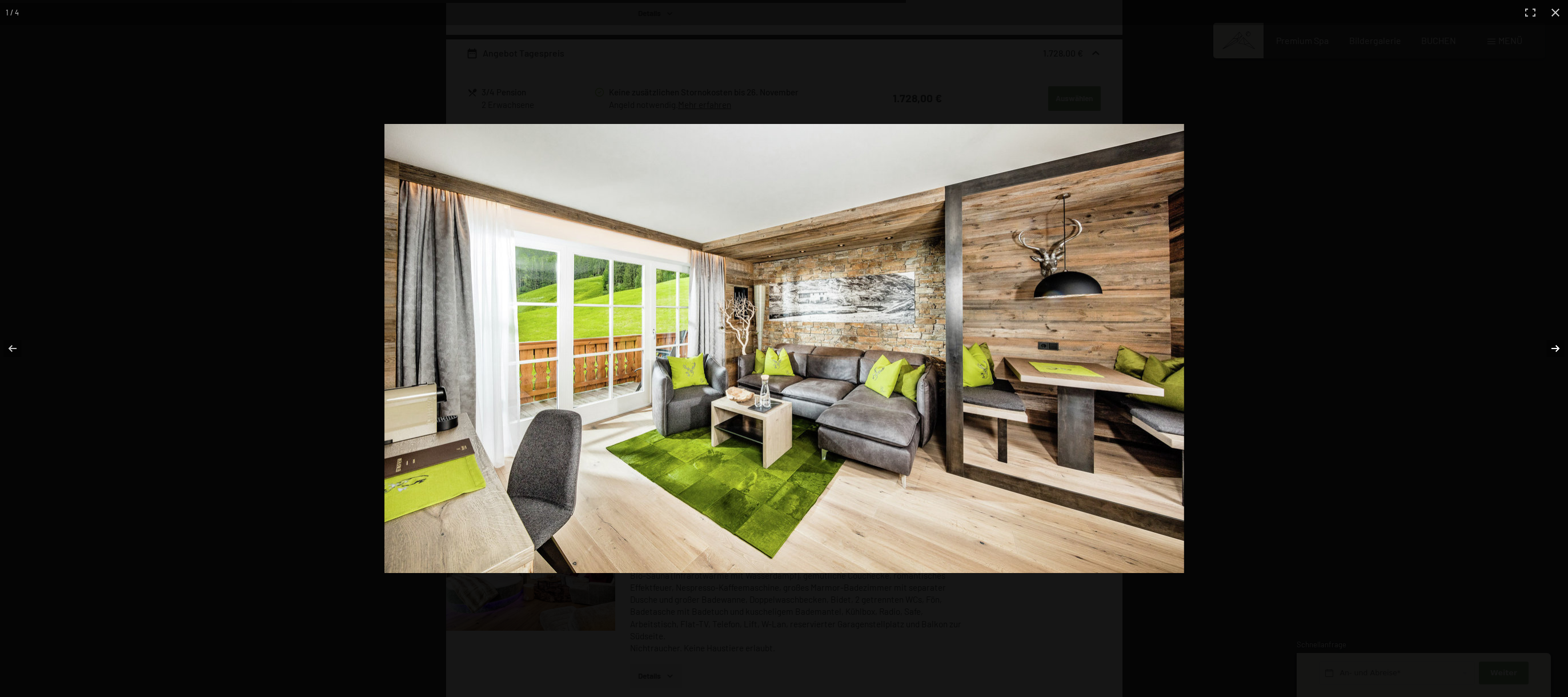
click at [1557, 348] on button "button" at bounding box center [1548, 348] width 40 height 57
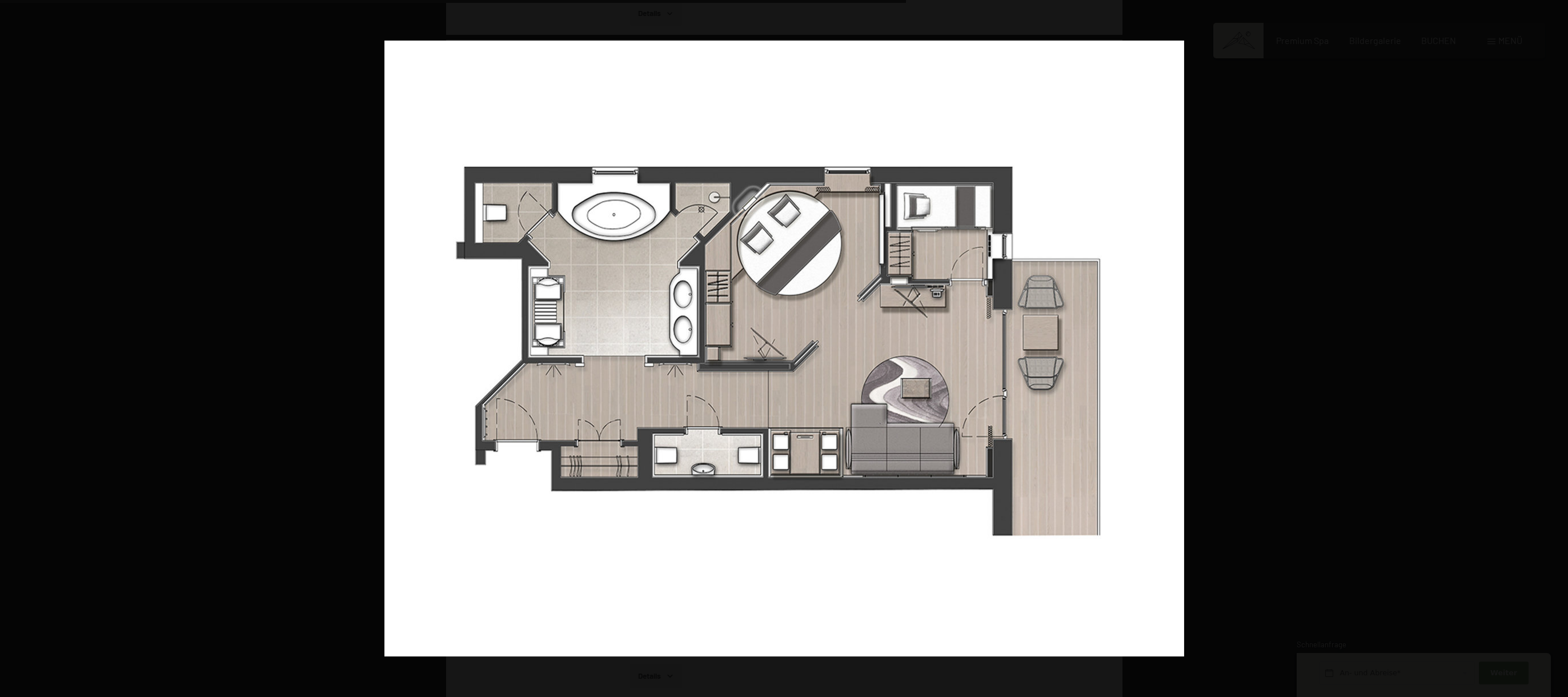
click at [1557, 348] on button "button" at bounding box center [1548, 348] width 40 height 57
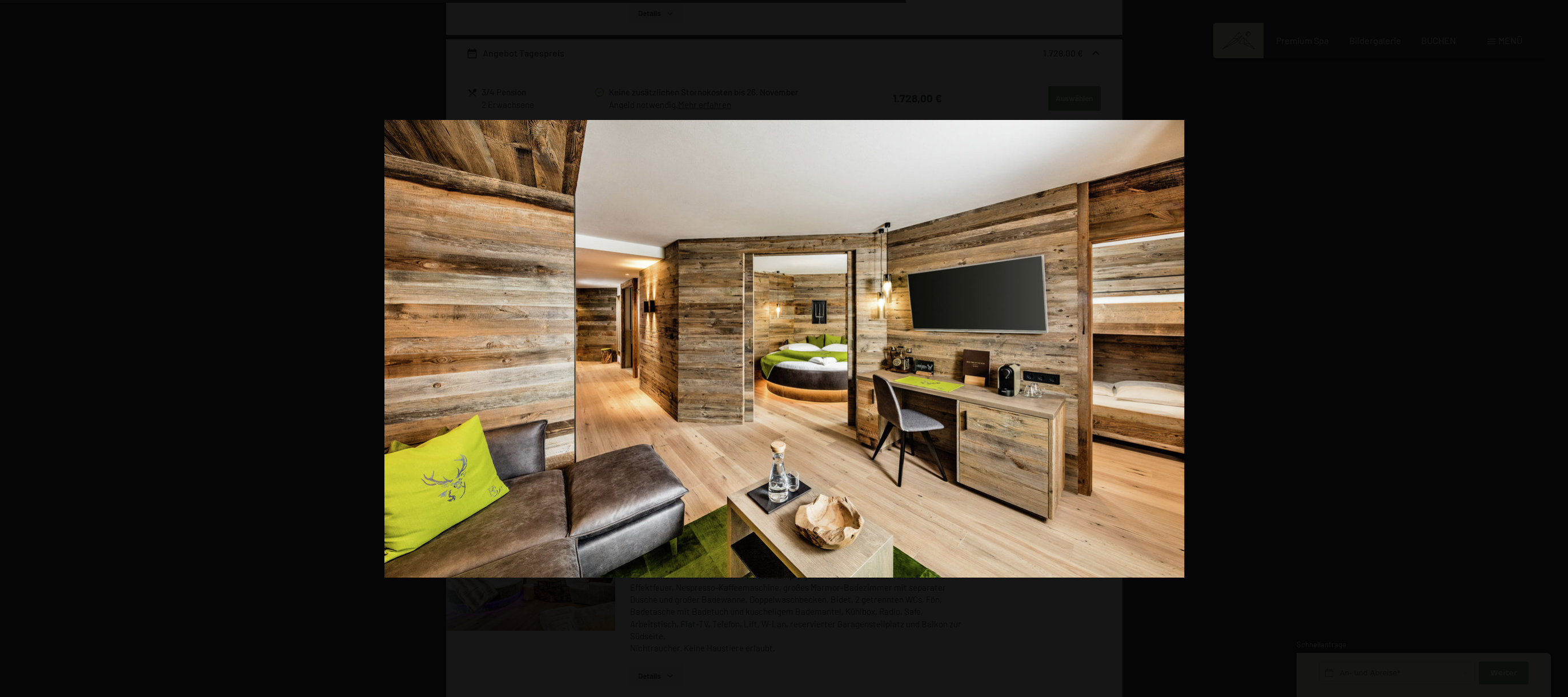
click at [1557, 348] on button "button" at bounding box center [1548, 348] width 40 height 57
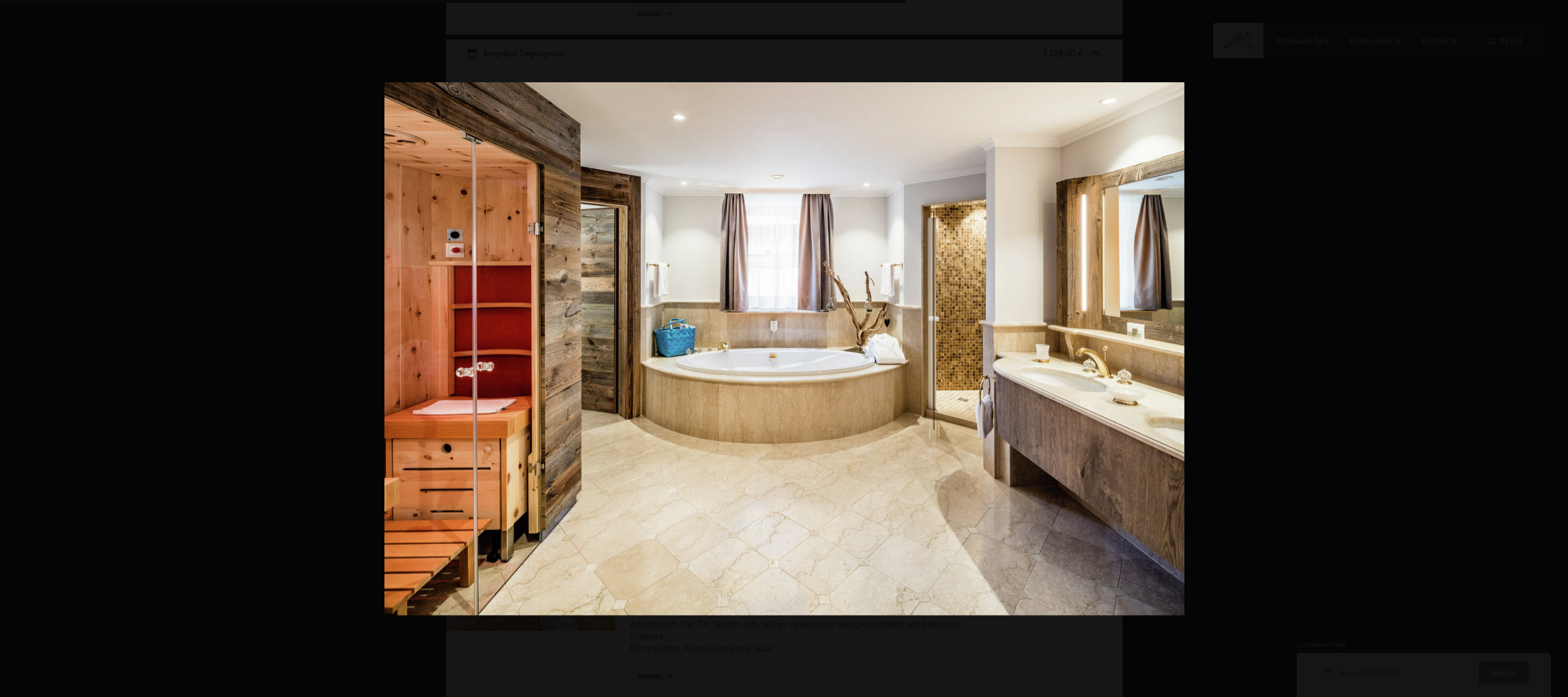
click at [1557, 348] on button "button" at bounding box center [1548, 348] width 40 height 57
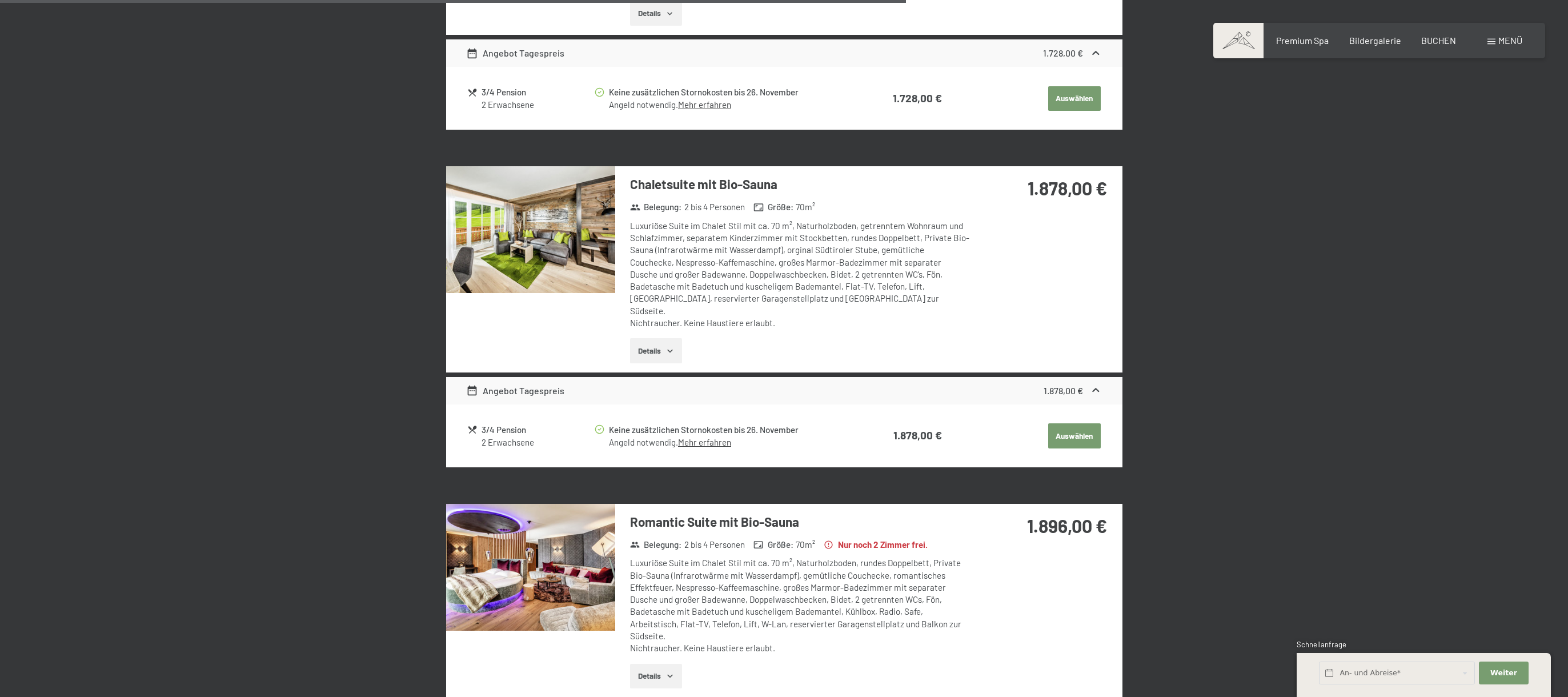
click at [0, 0] on button "button" at bounding box center [0, 0] width 0 height 0
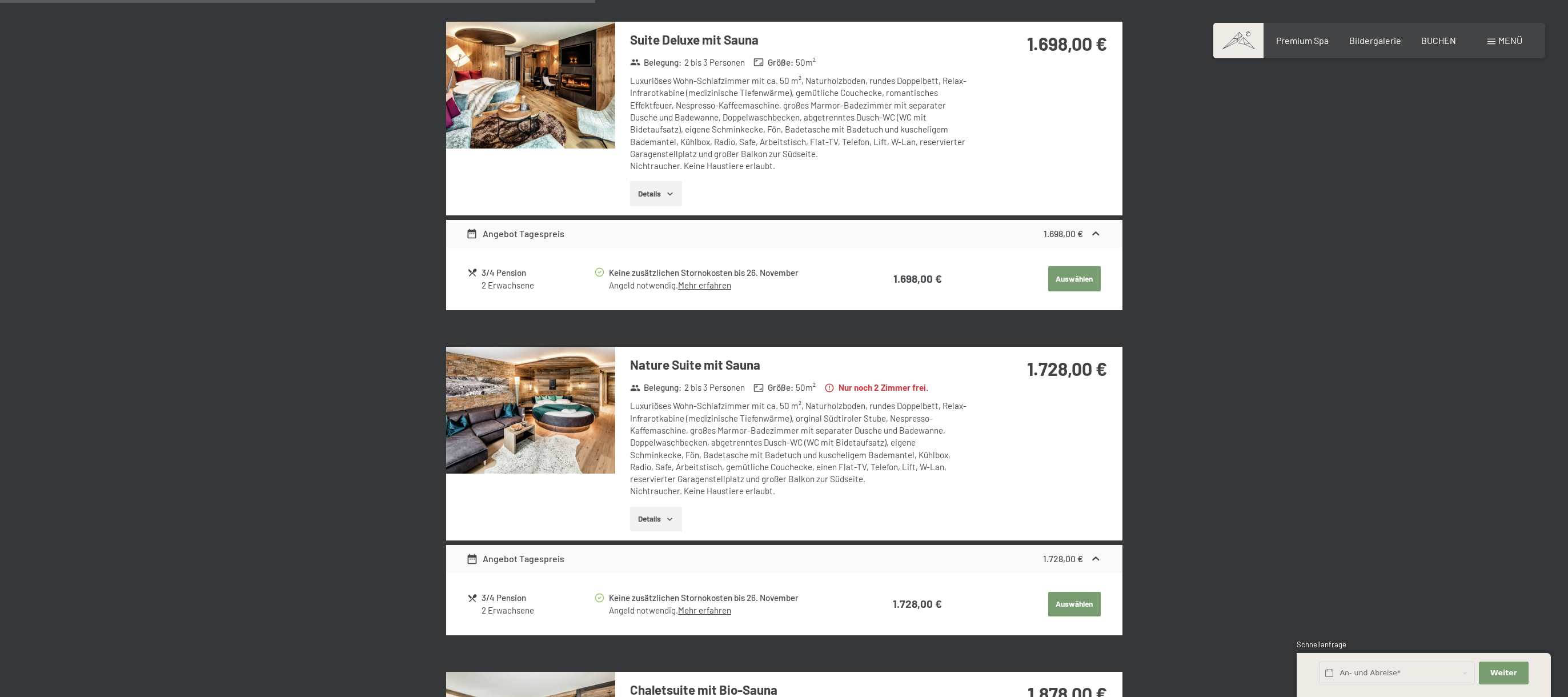
scroll to position [956, 0]
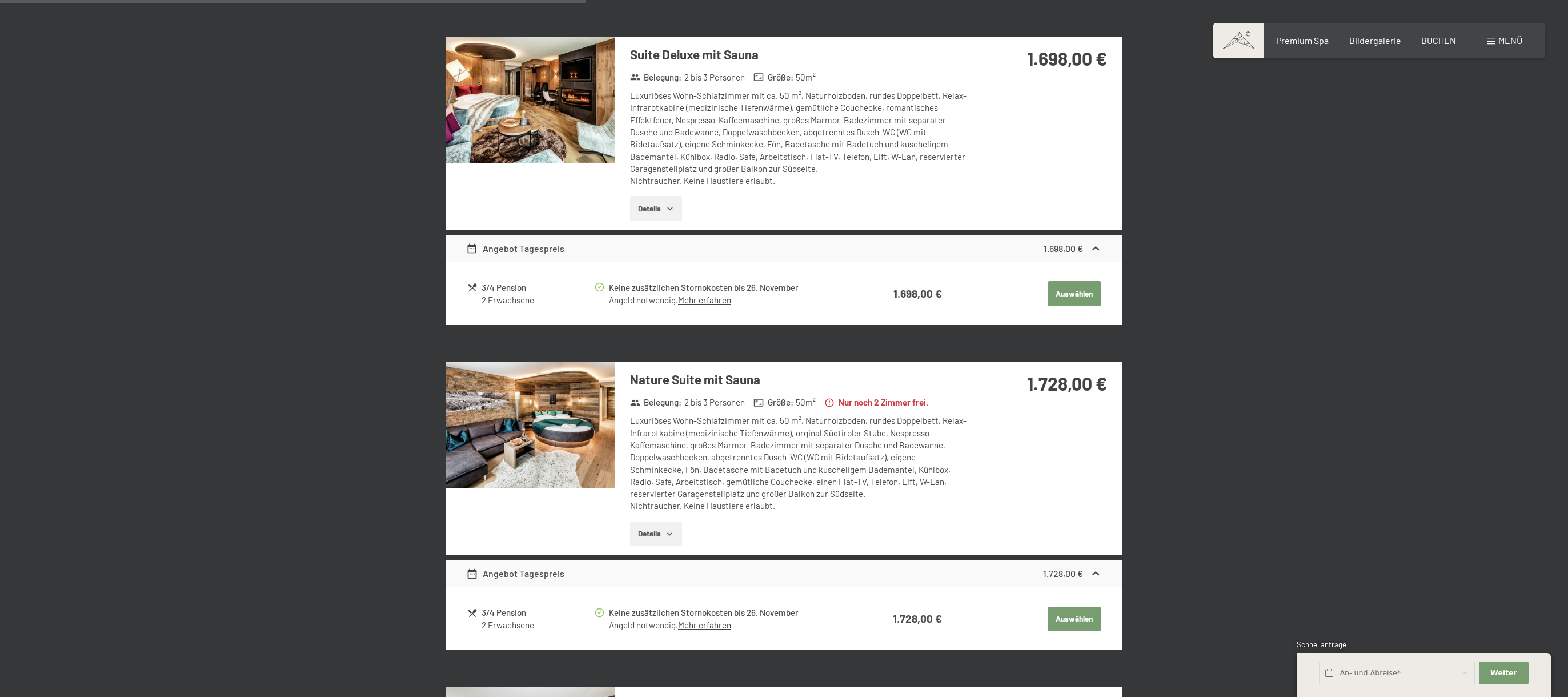
click at [673, 204] on icon "button" at bounding box center [670, 208] width 9 height 9
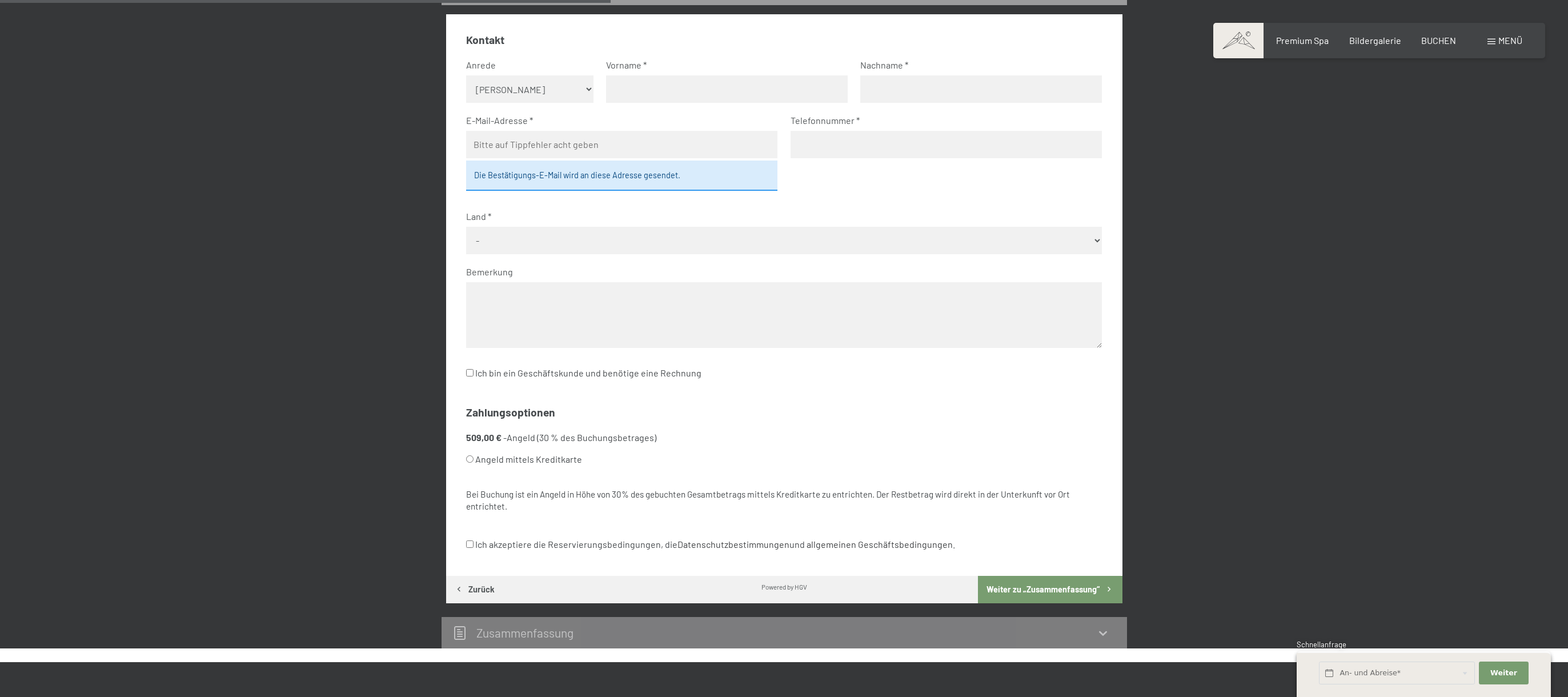
scroll to position [506, 0]
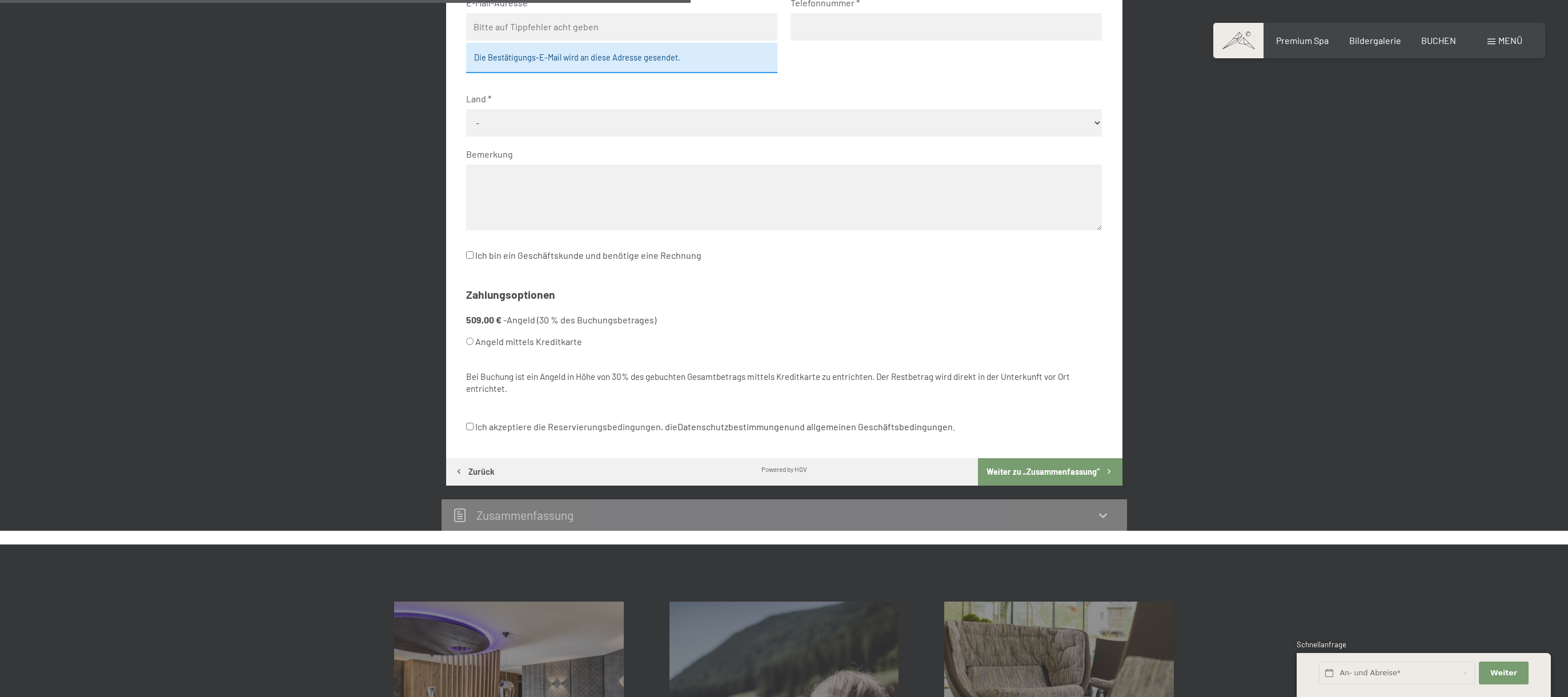
click at [1101, 509] on icon at bounding box center [1103, 515] width 14 height 14
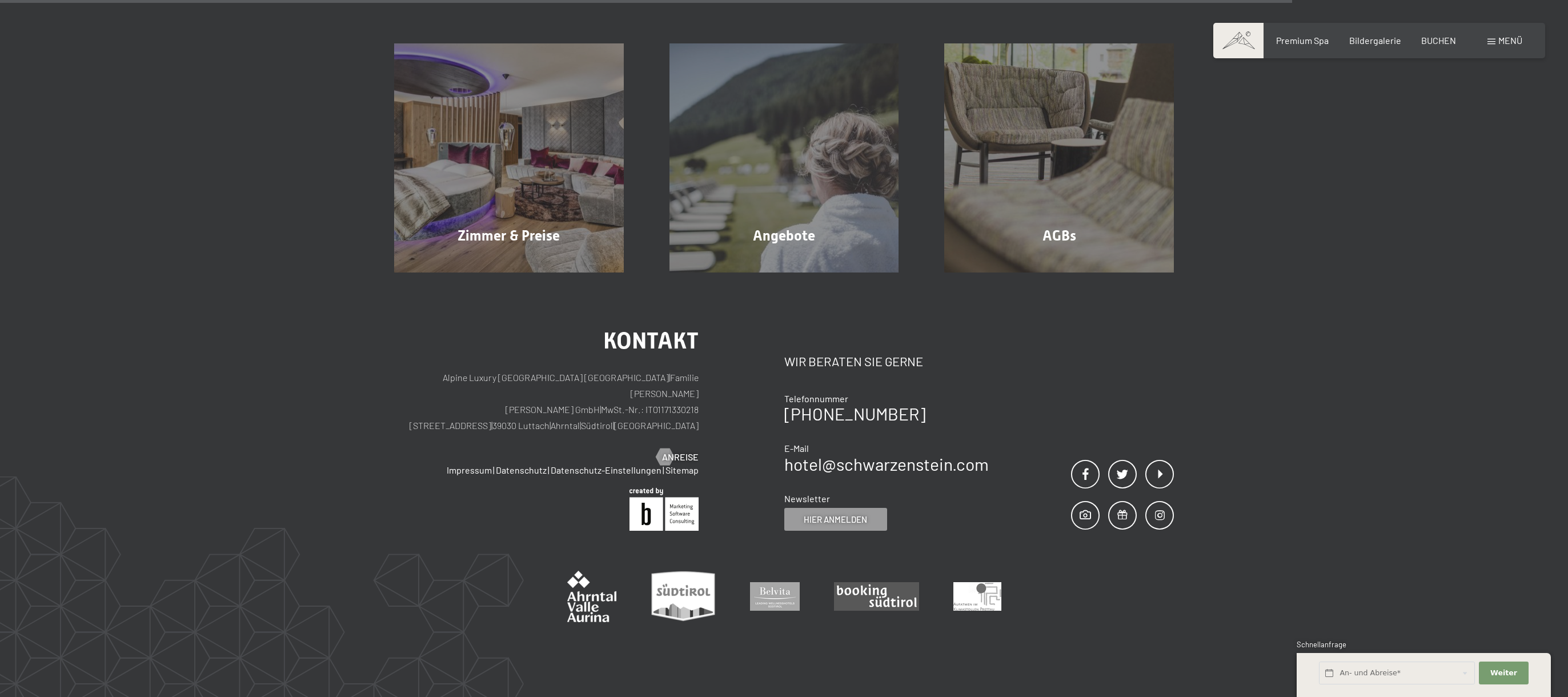
scroll to position [1149, 0]
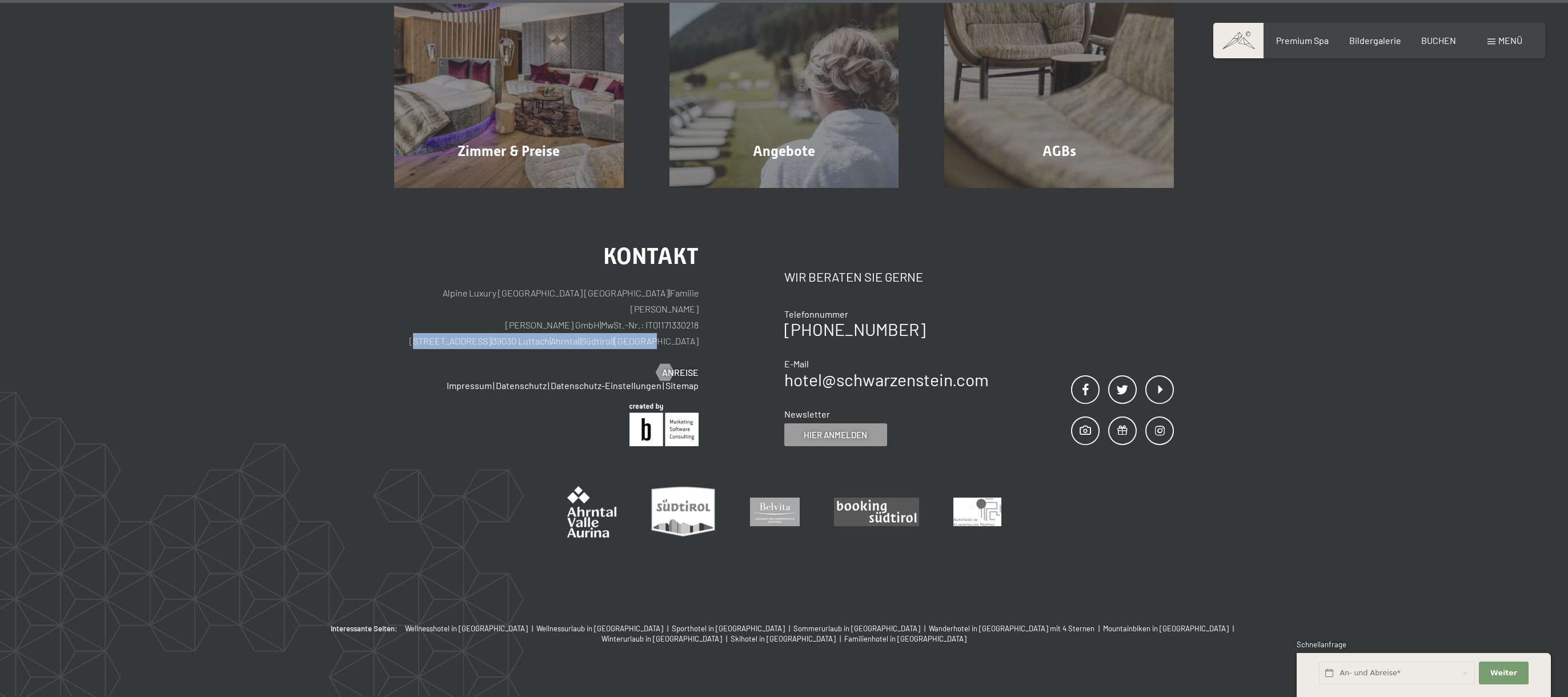
drag, startPoint x: 700, startPoint y: 308, endPoint x: 488, endPoint y: 307, distance: 212.0
click at [488, 307] on div "Kontakt Alpine Luxury SPA Resort SCHWARZENSTEIN | Familie [PERSON_NAME] [PERSON…" at bounding box center [589, 345] width 390 height 201
copy p "[STREET_ADDRESS] | [GEOGRAPHIC_DATA] | [GEOGRAPHIC_DATA] | [GEOGRAPHIC_DATA]"
